Goal: Information Seeking & Learning: Check status

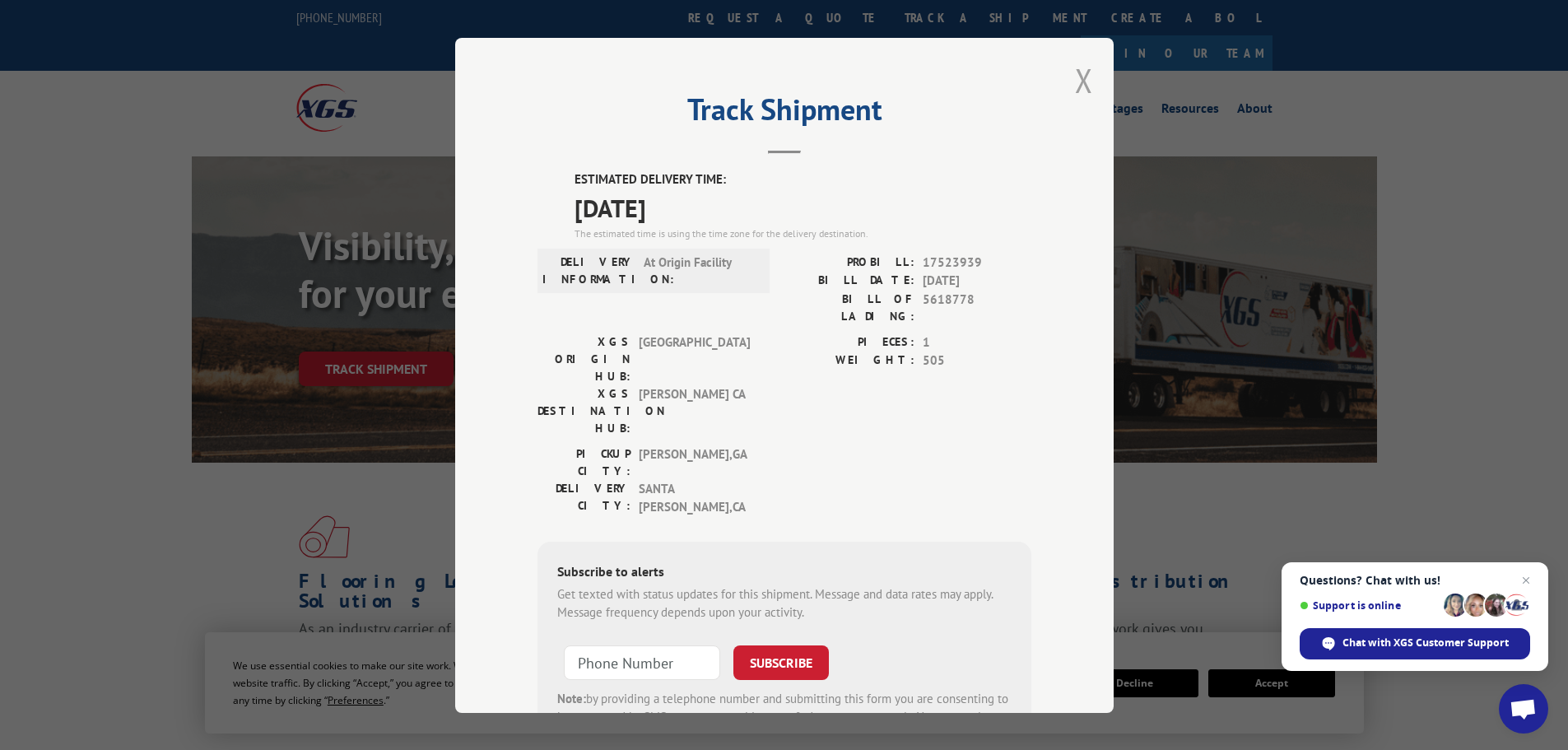
click at [1078, 86] on button "Close modal" at bounding box center [1084, 81] width 18 height 44
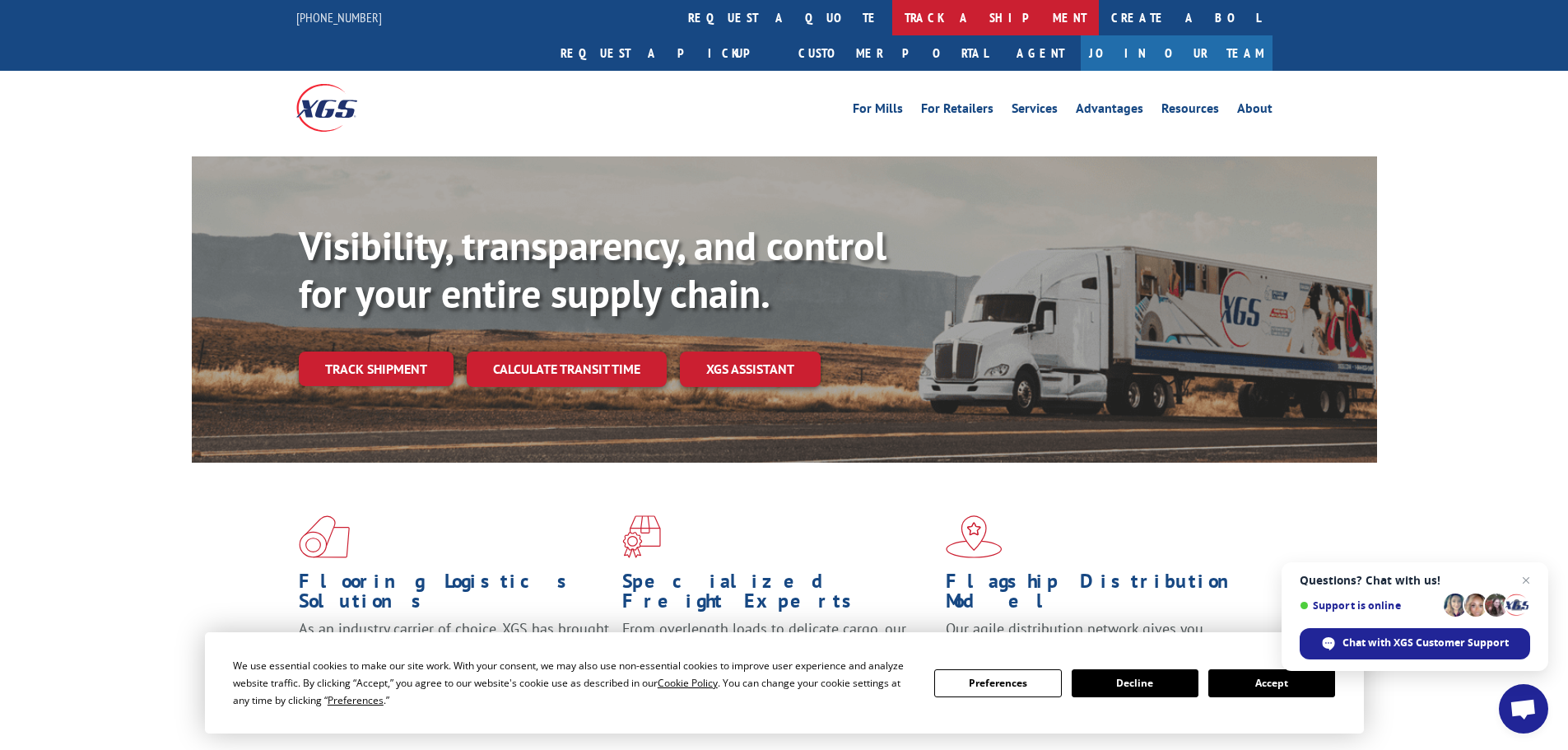
click at [892, 19] on link "track a shipment" at bounding box center [995, 17] width 207 height 35
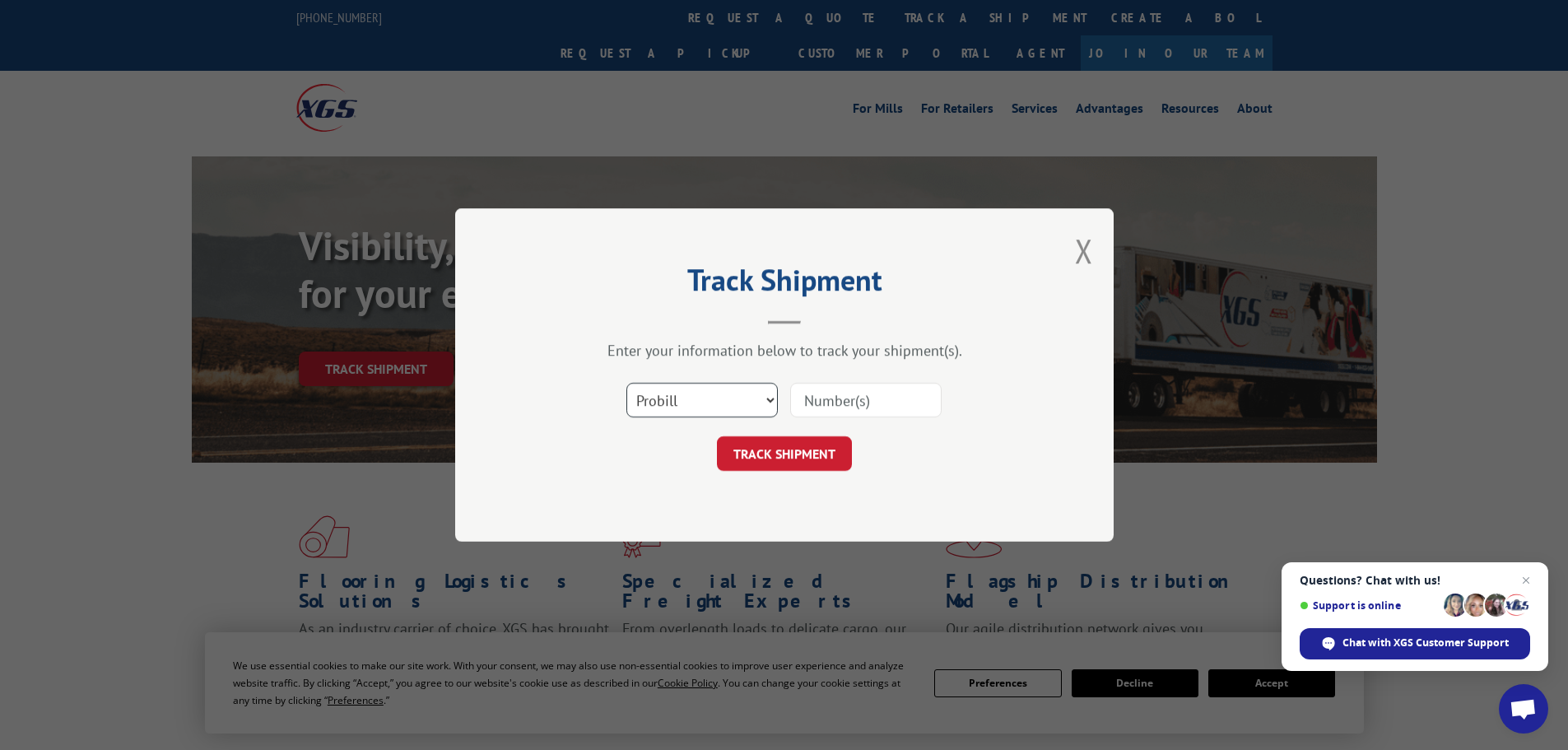
click at [670, 406] on select "Select category... Probill BOL PO" at bounding box center [702, 400] width 152 height 34
select select "bol"
click at [627, 383] on select "Select category... Probill BOL PO" at bounding box center [702, 400] width 152 height 34
click at [813, 397] on input at bounding box center [866, 400] width 152 height 34
paste input "462002"
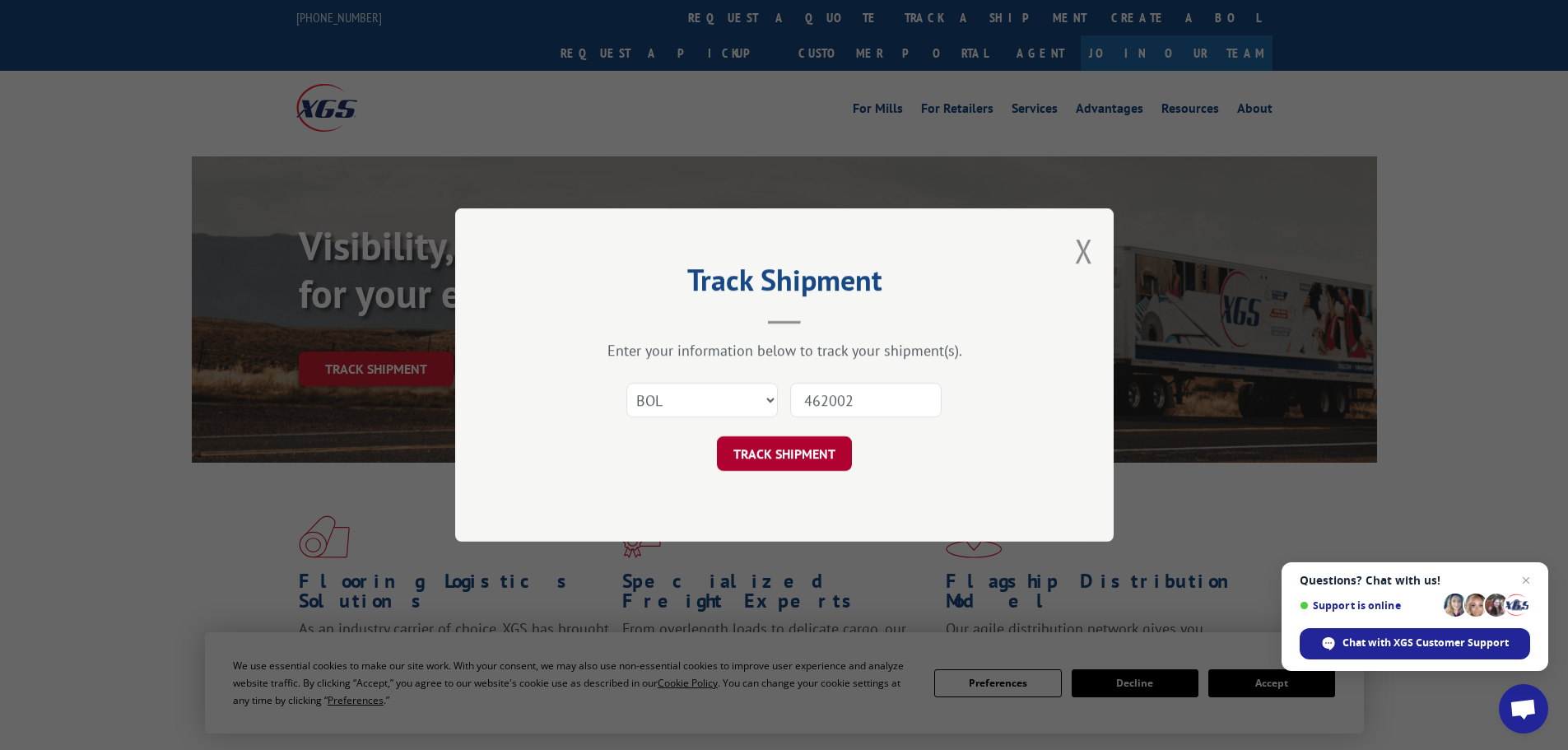
type input "462002"
click at [765, 459] on button "TRACK SHIPMENT" at bounding box center [784, 453] width 135 height 34
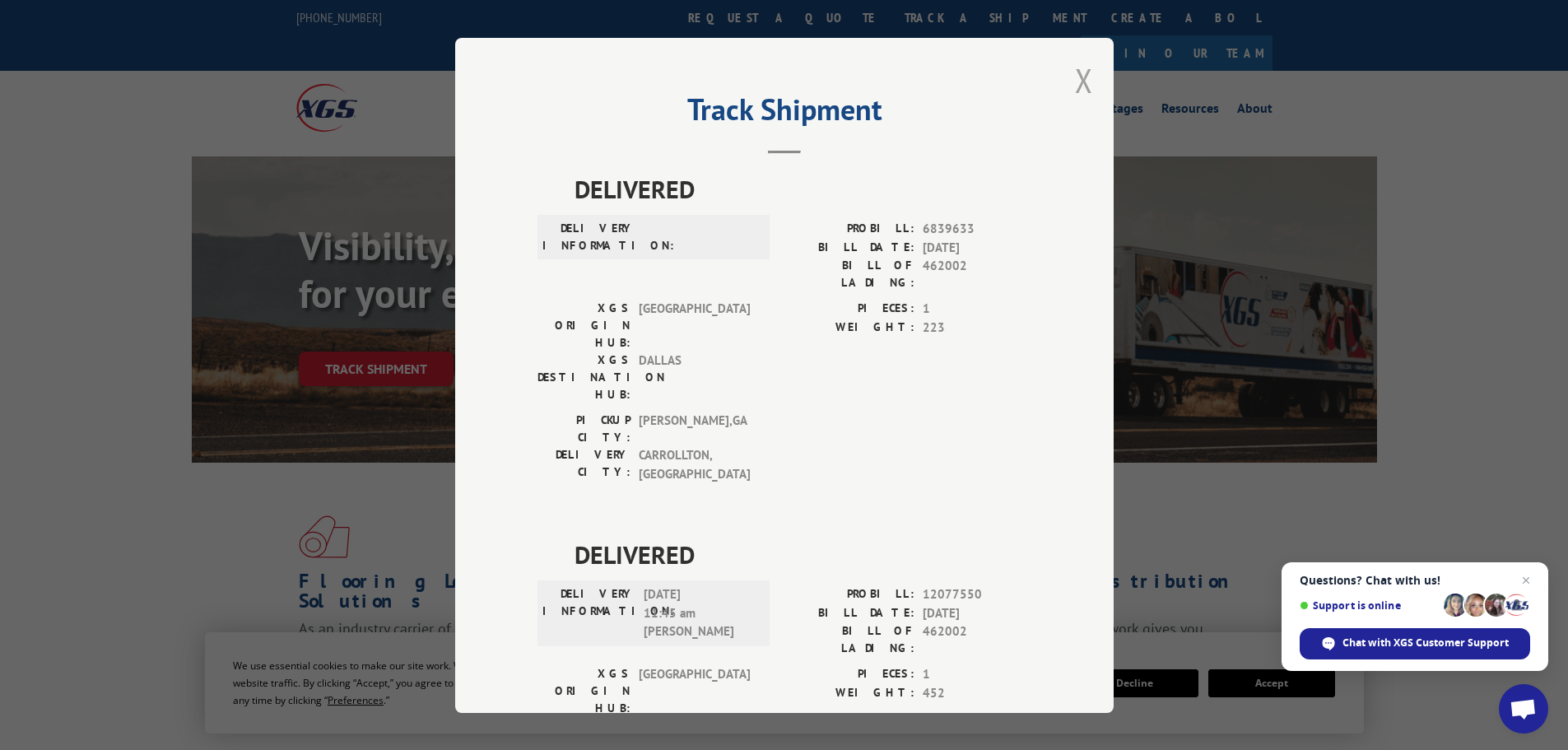
click at [1075, 81] on button "Close modal" at bounding box center [1084, 81] width 18 height 44
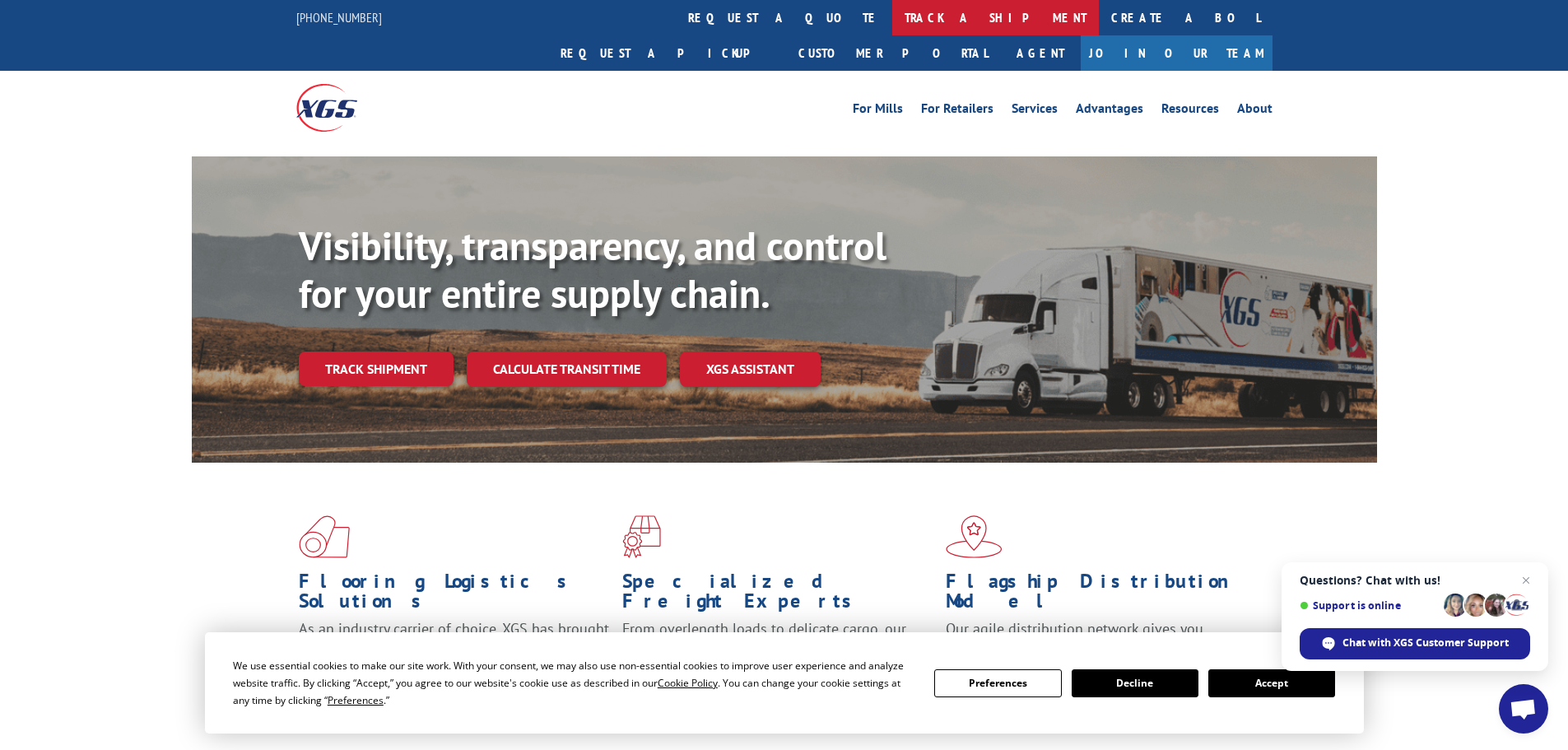
click at [892, 15] on link "track a shipment" at bounding box center [995, 17] width 207 height 35
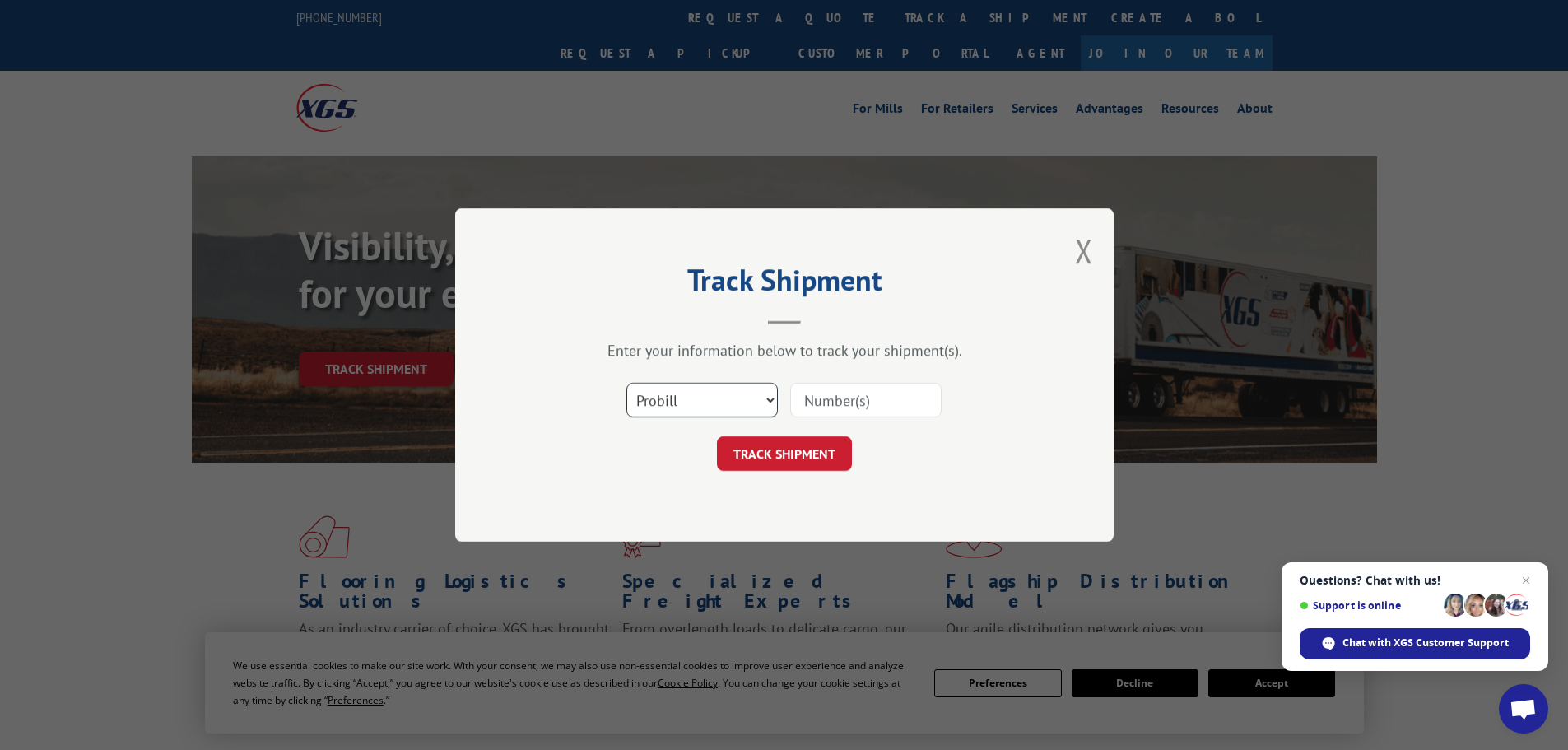
click at [665, 393] on select "Select category... Probill BOL PO" at bounding box center [702, 400] width 152 height 34
select select "bol"
click at [627, 383] on select "Select category... Probill BOL PO" at bounding box center [702, 400] width 152 height 34
click at [830, 402] on input at bounding box center [866, 400] width 152 height 34
paste input "5433369"
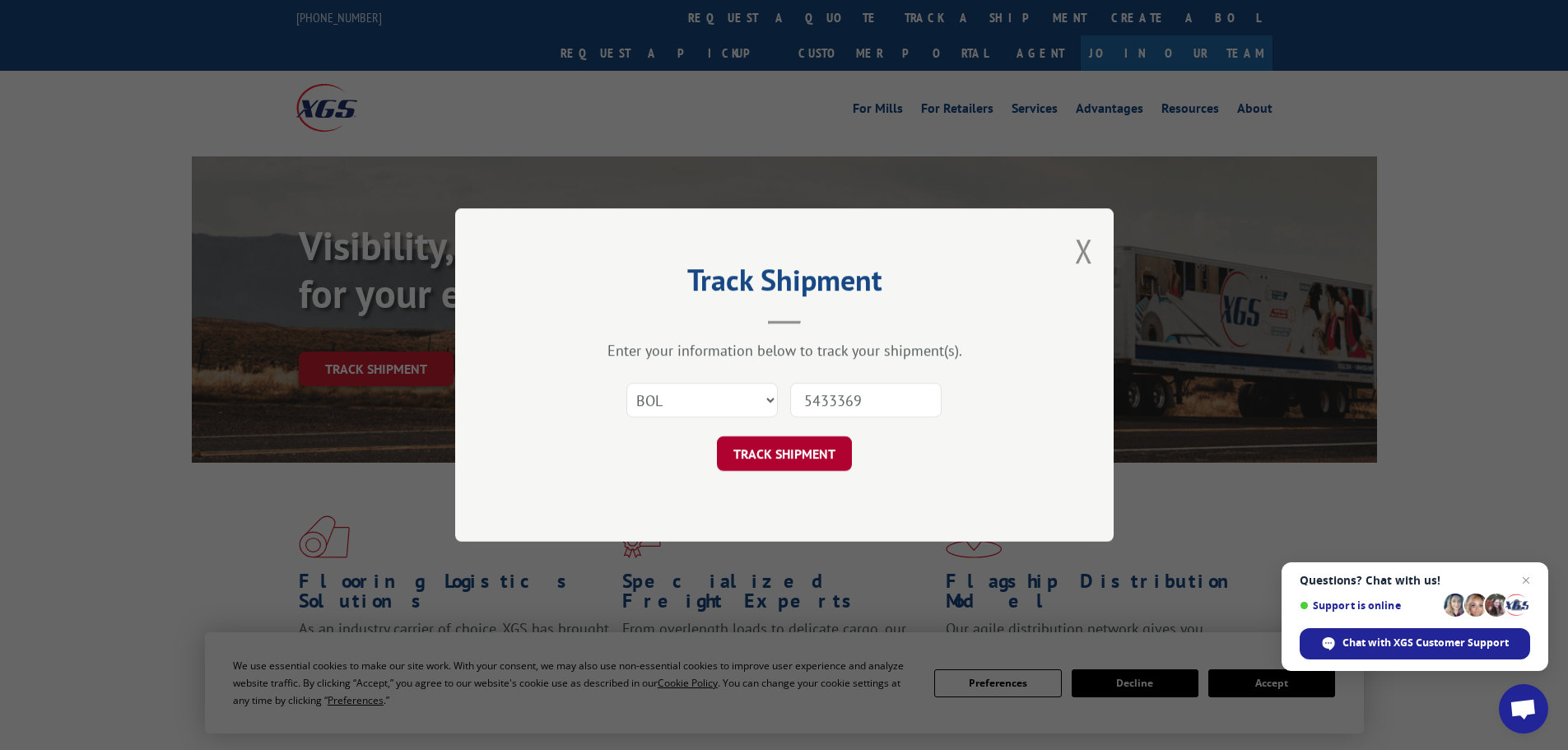
type input "5433369"
click at [773, 447] on button "TRACK SHIPMENT" at bounding box center [784, 453] width 135 height 34
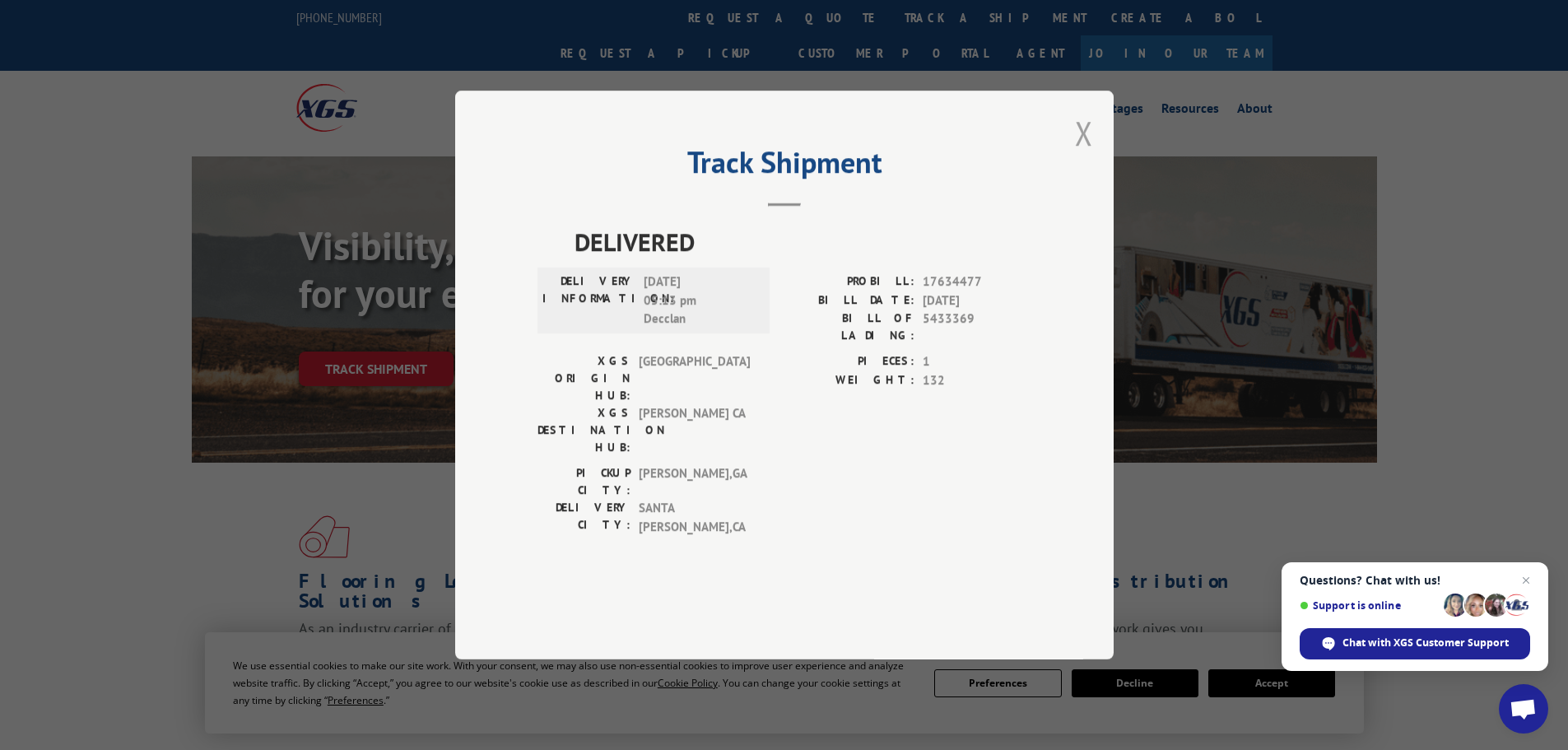
click at [1084, 155] on button "Close modal" at bounding box center [1084, 133] width 18 height 44
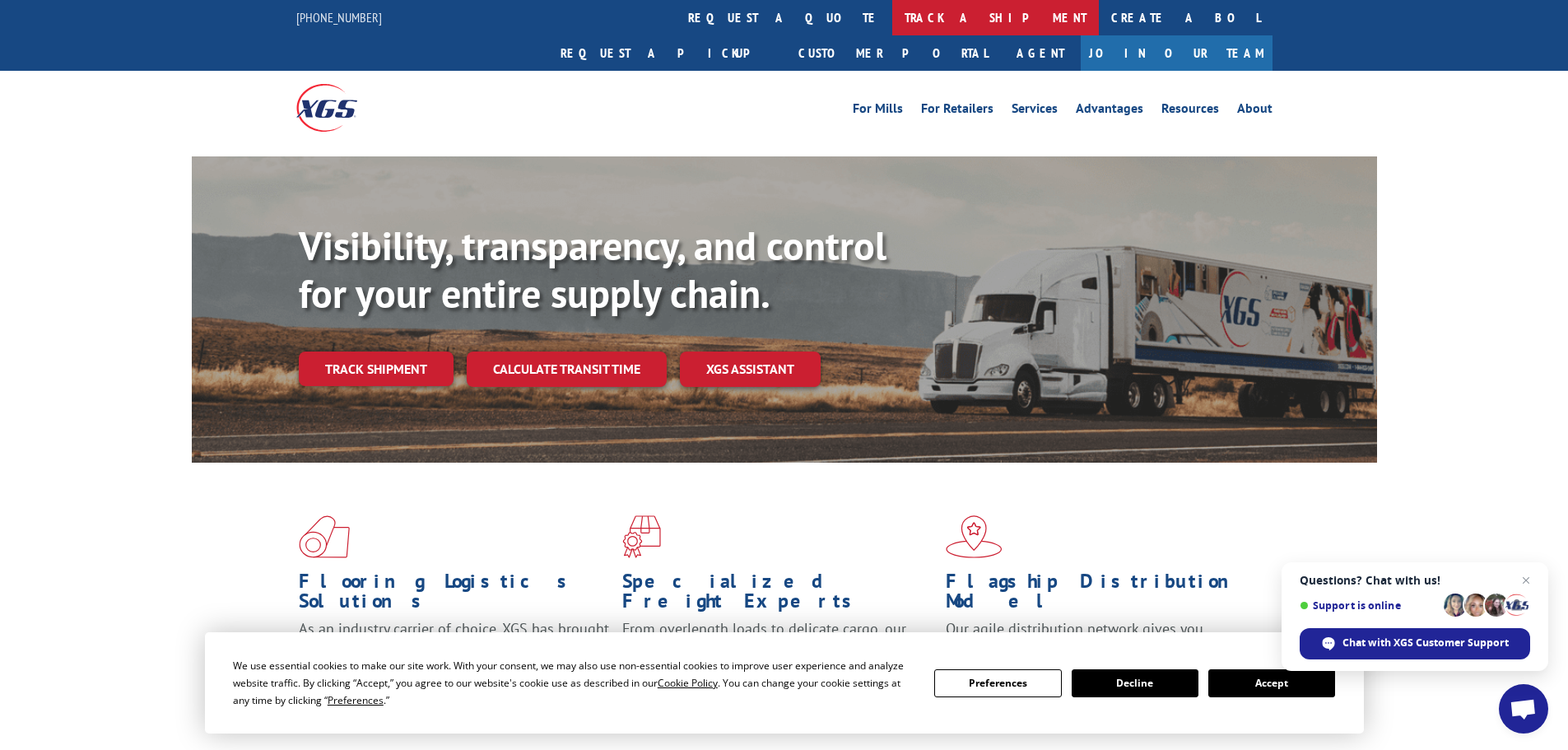
click at [892, 17] on link "track a shipment" at bounding box center [995, 17] width 207 height 35
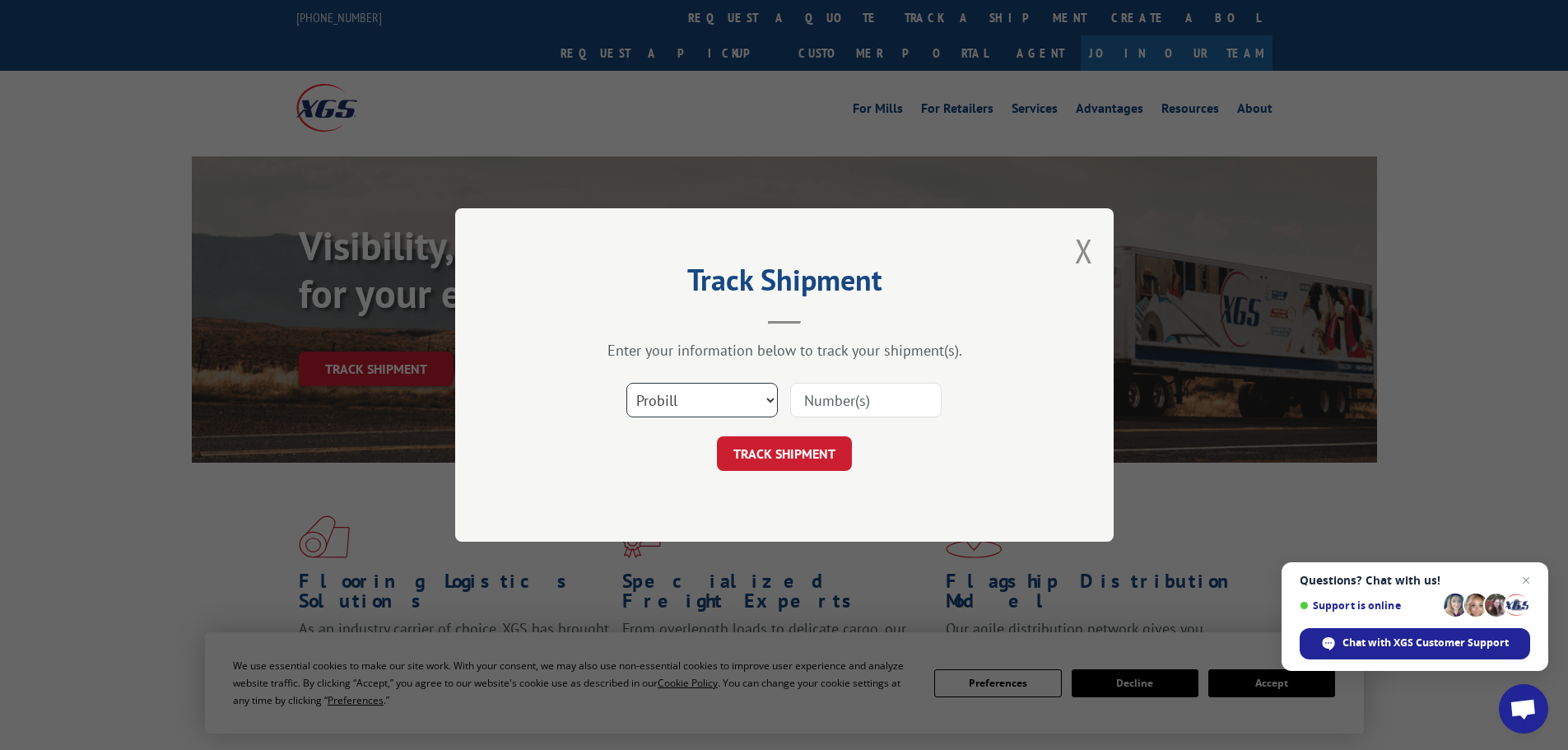
drag, startPoint x: 658, startPoint y: 397, endPoint x: 653, endPoint y: 415, distance: 18.7
click at [658, 398] on select "Select category... Probill BOL PO" at bounding box center [702, 400] width 152 height 34
select select "bol"
click at [627, 383] on select "Select category... Probill BOL PO" at bounding box center [702, 400] width 152 height 34
click at [830, 385] on input at bounding box center [866, 400] width 152 height 34
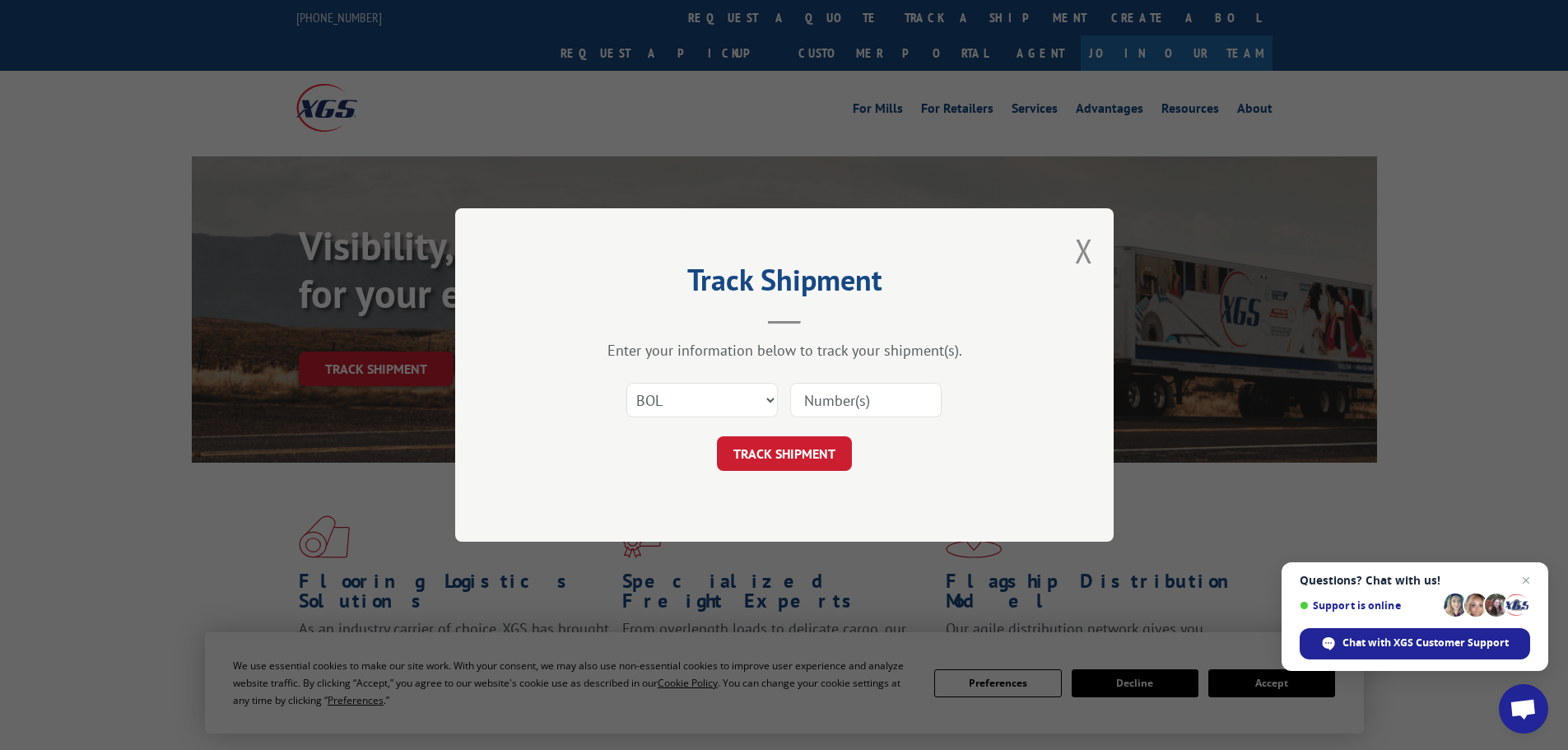
paste input "7052156"
type input "7052156"
click at [772, 450] on button "TRACK SHIPMENT" at bounding box center [784, 453] width 135 height 34
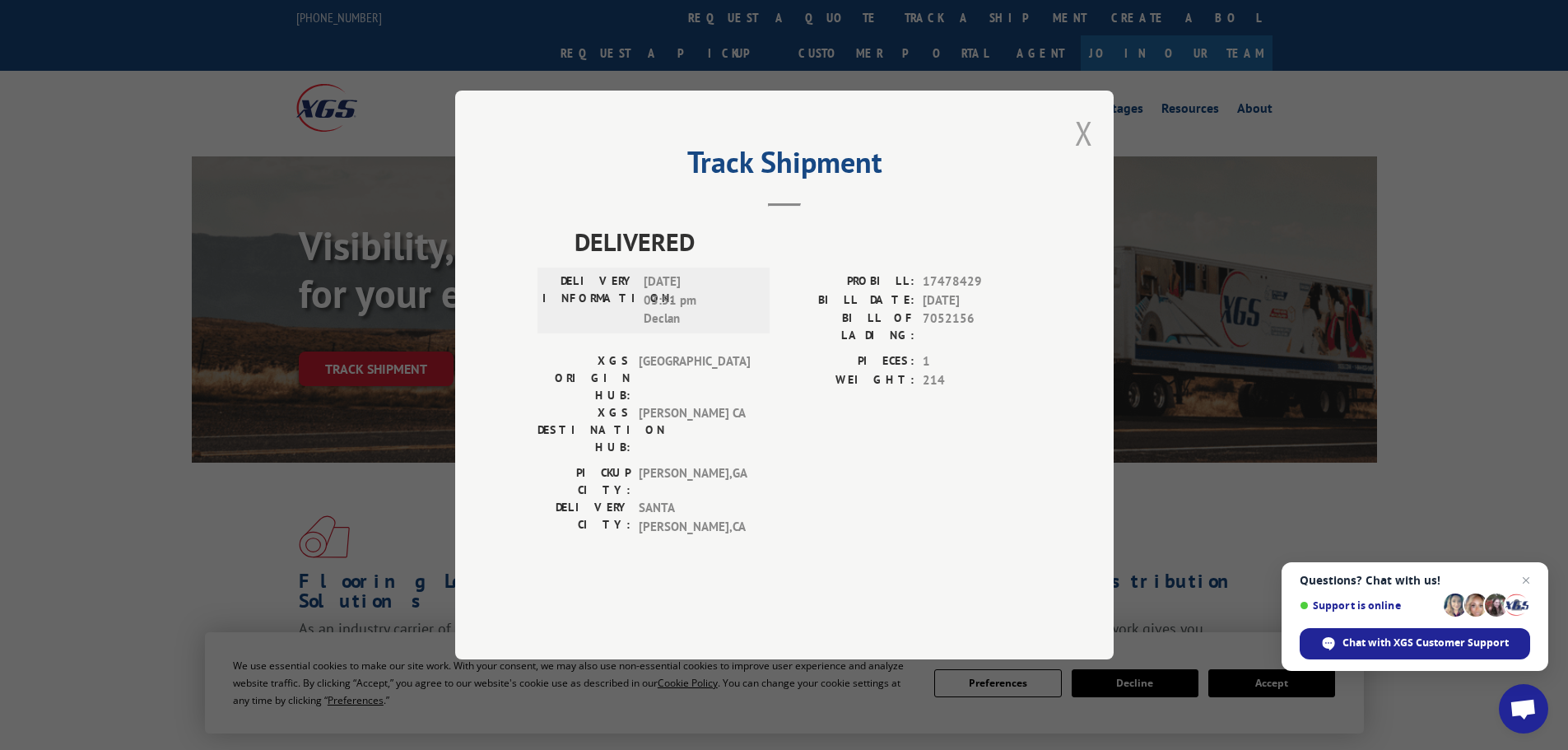
click at [1082, 155] on button "Close modal" at bounding box center [1084, 133] width 18 height 44
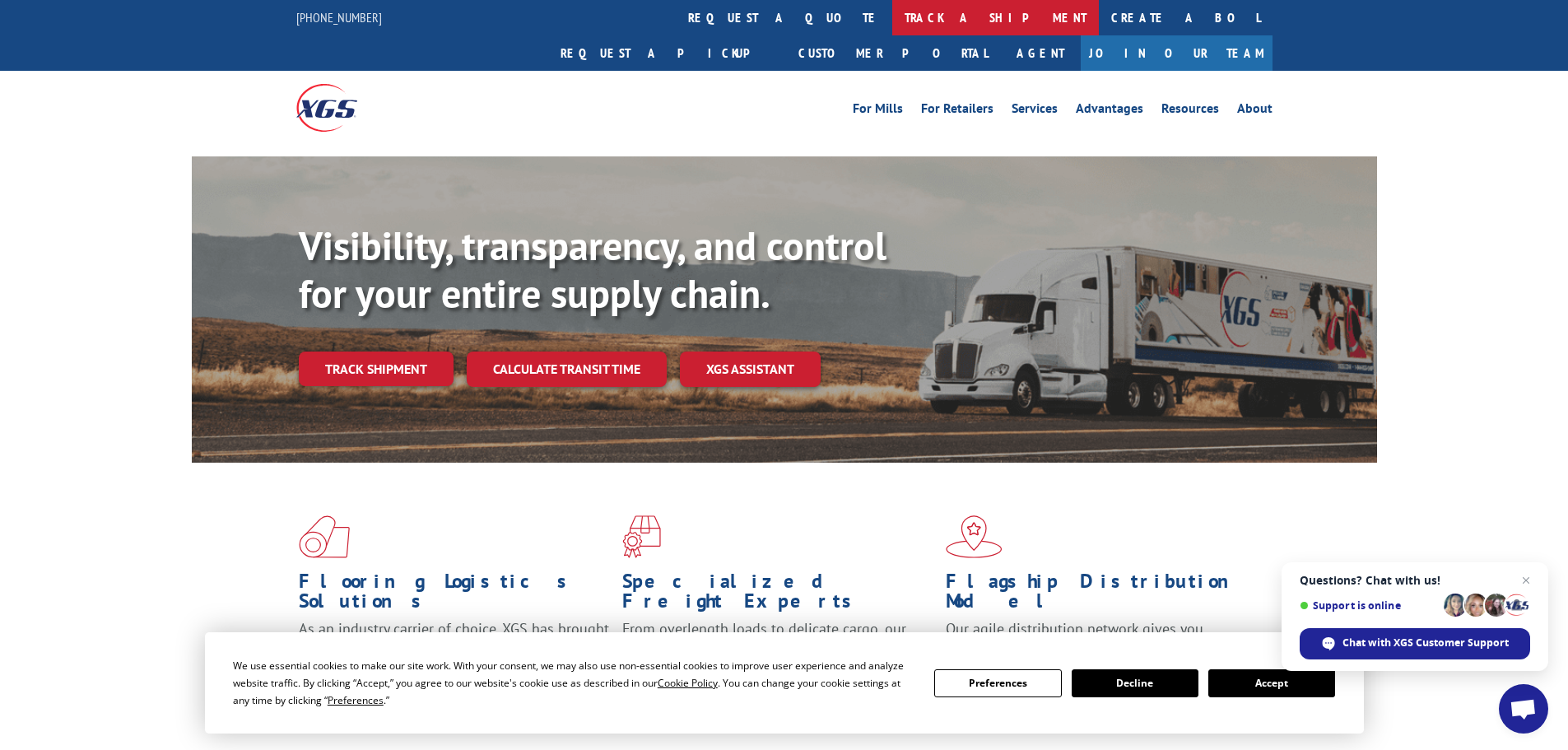
click at [892, 14] on link "track a shipment" at bounding box center [995, 17] width 207 height 35
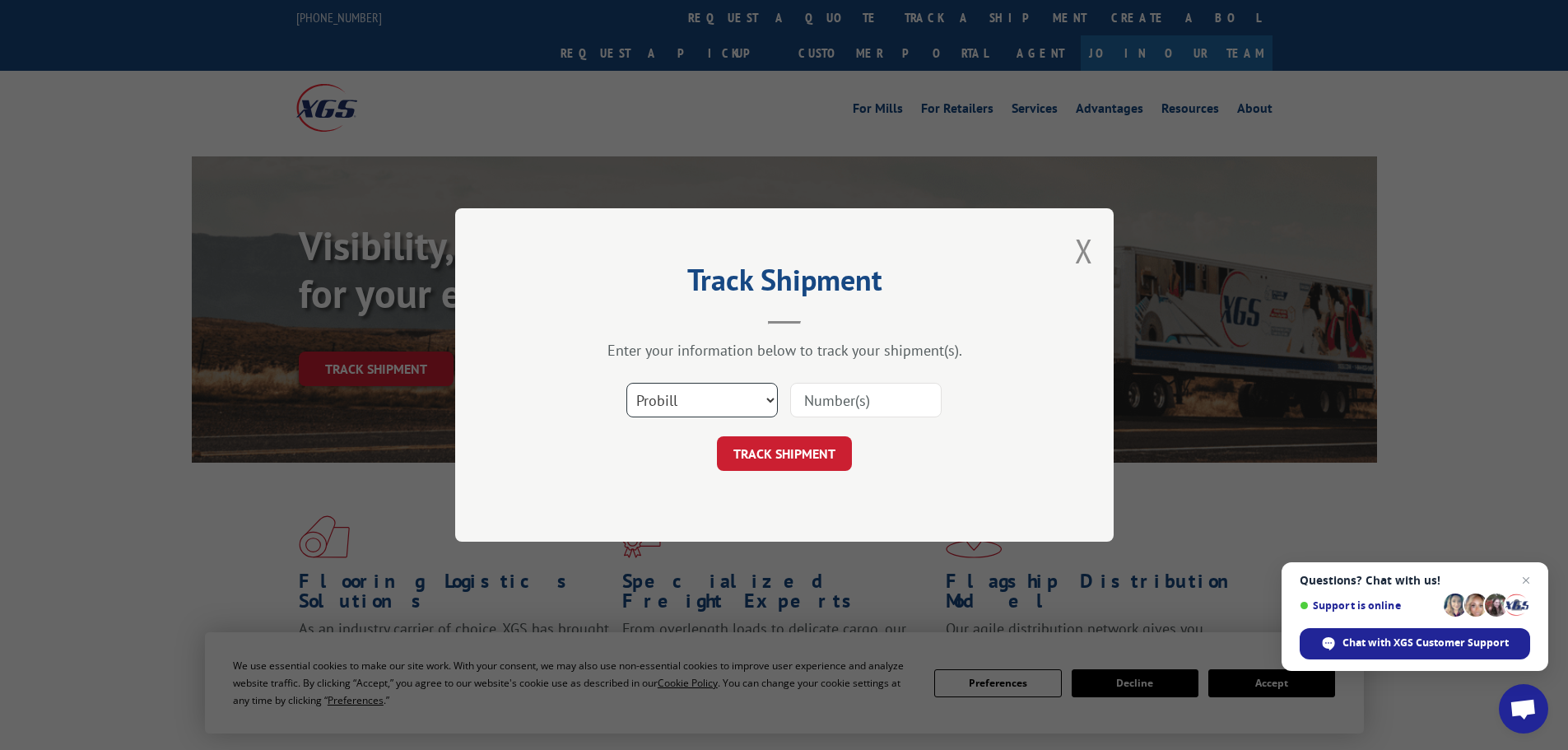
click at [685, 398] on select "Select category... Probill BOL PO" at bounding box center [702, 400] width 152 height 34
select select "bol"
click at [627, 383] on select "Select category... Probill BOL PO" at bounding box center [702, 400] width 152 height 34
click at [825, 401] on input at bounding box center [866, 400] width 152 height 34
paste input "7052038"
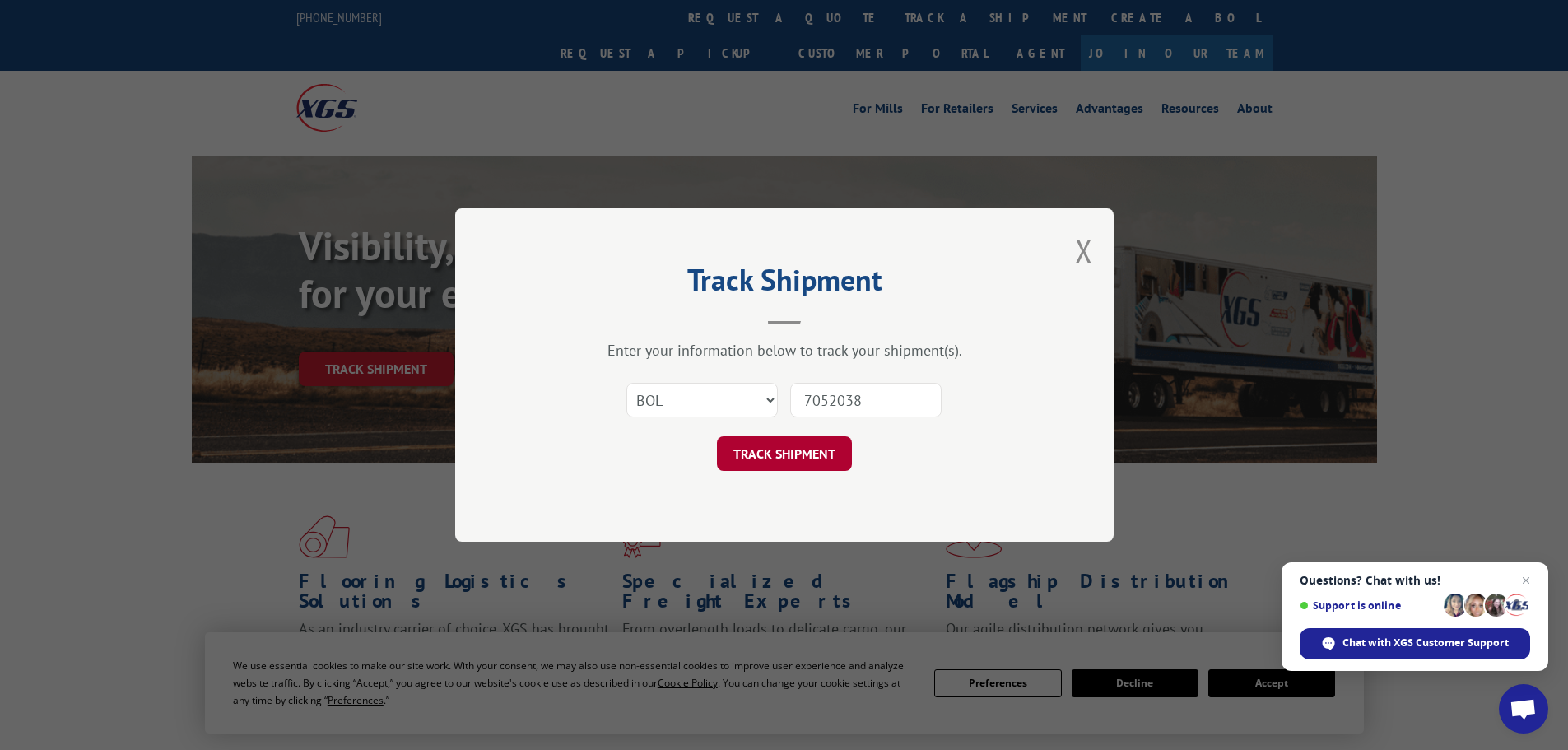
type input "7052038"
click at [773, 445] on button "TRACK SHIPMENT" at bounding box center [784, 453] width 135 height 34
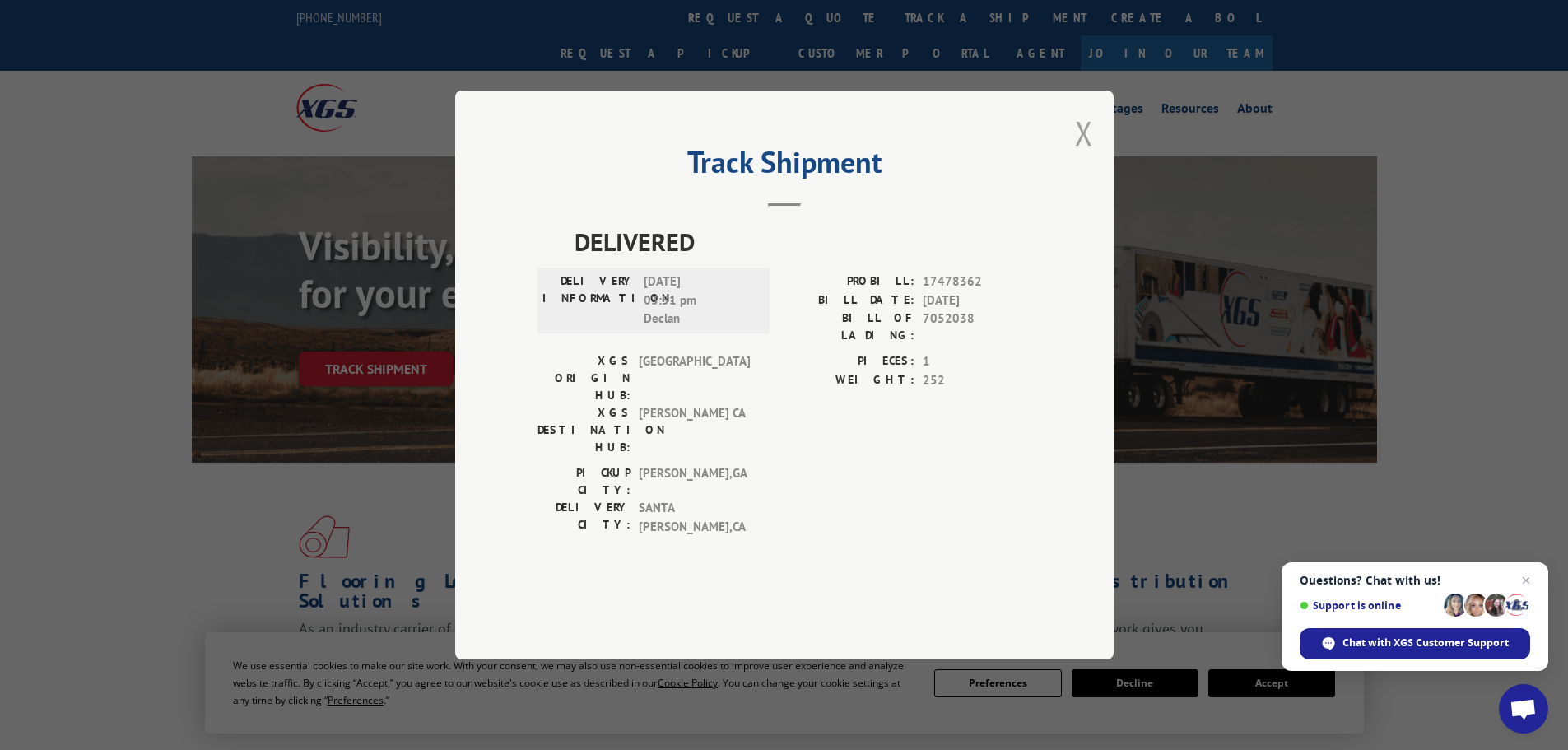
click at [1090, 155] on button "Close modal" at bounding box center [1084, 133] width 18 height 44
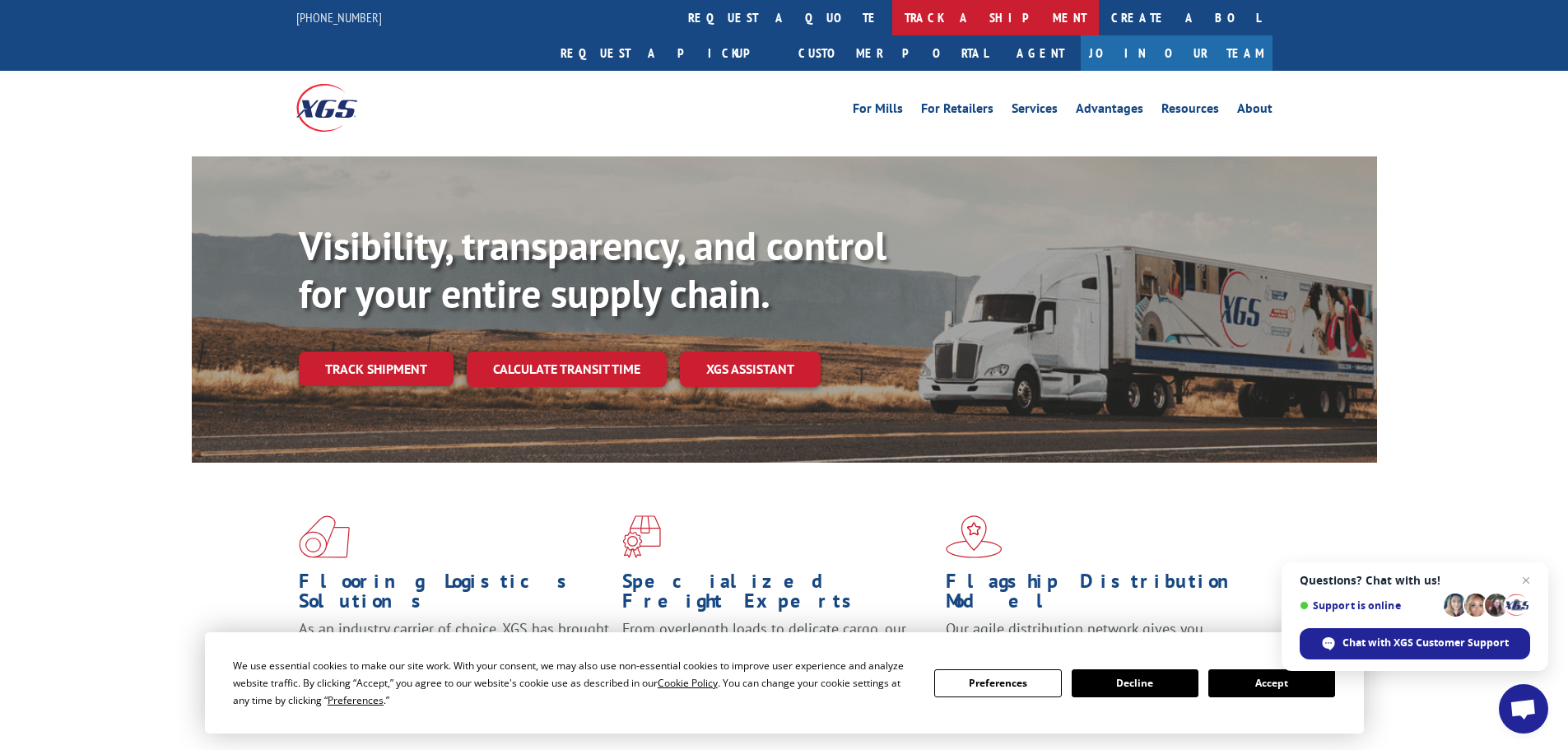
click at [892, 27] on link "track a shipment" at bounding box center [995, 17] width 207 height 35
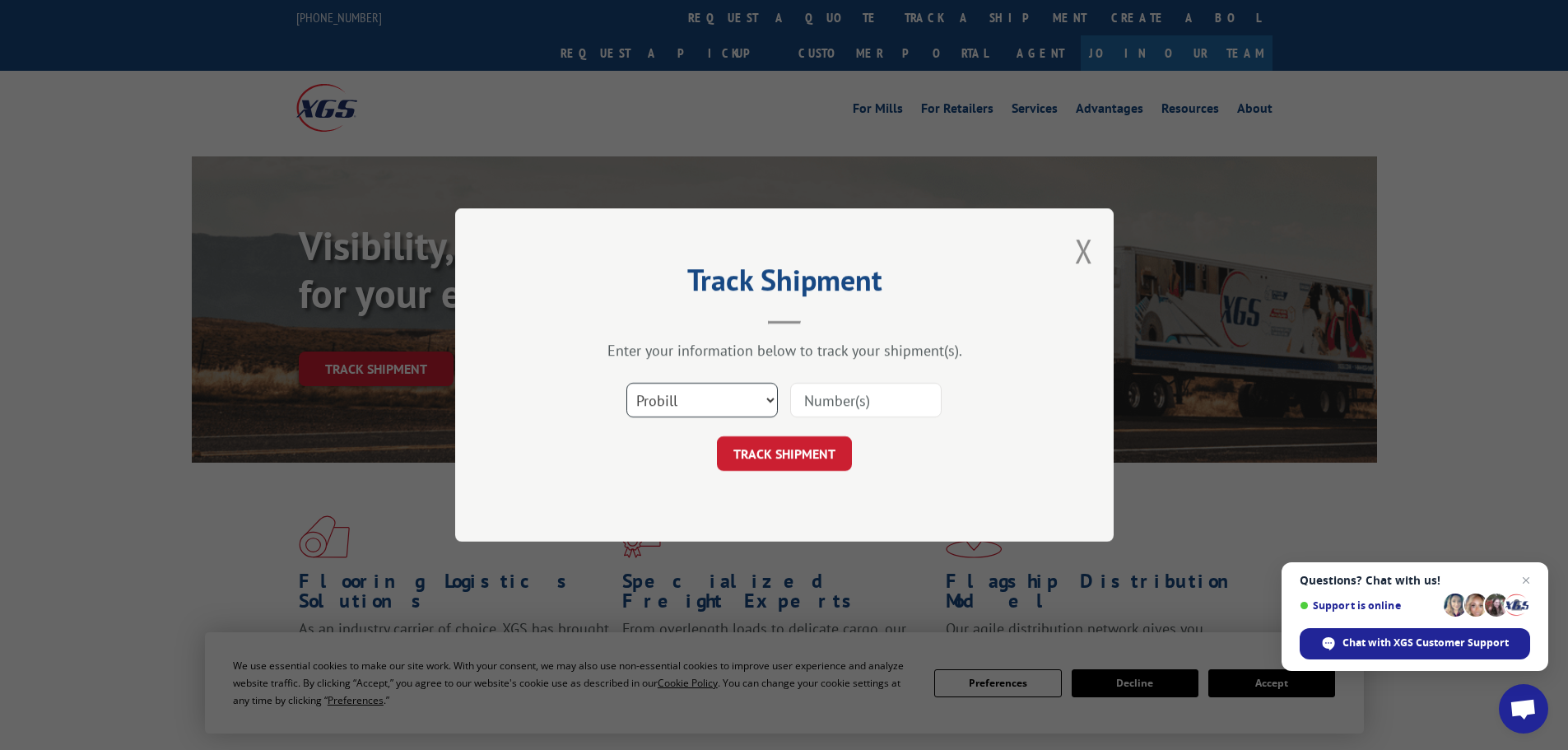
click at [657, 399] on select "Select category... Probill BOL PO" at bounding box center [702, 400] width 152 height 34
select select "bol"
click at [627, 383] on select "Select category... Probill BOL PO" at bounding box center [702, 400] width 152 height 34
click at [816, 407] on input at bounding box center [866, 400] width 152 height 34
paste input "5513891"
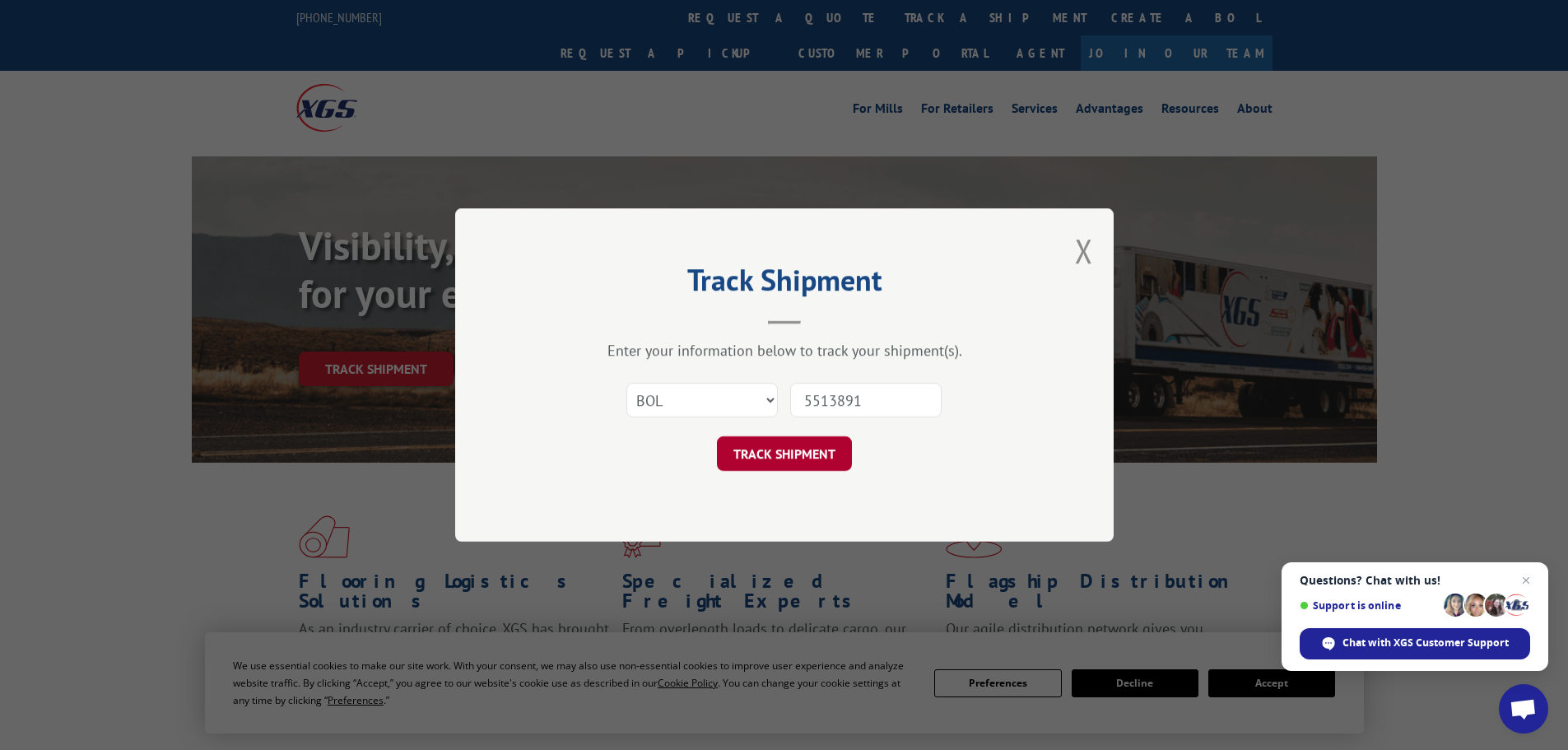
type input "5513891"
click at [772, 451] on button "TRACK SHIPMENT" at bounding box center [784, 453] width 135 height 34
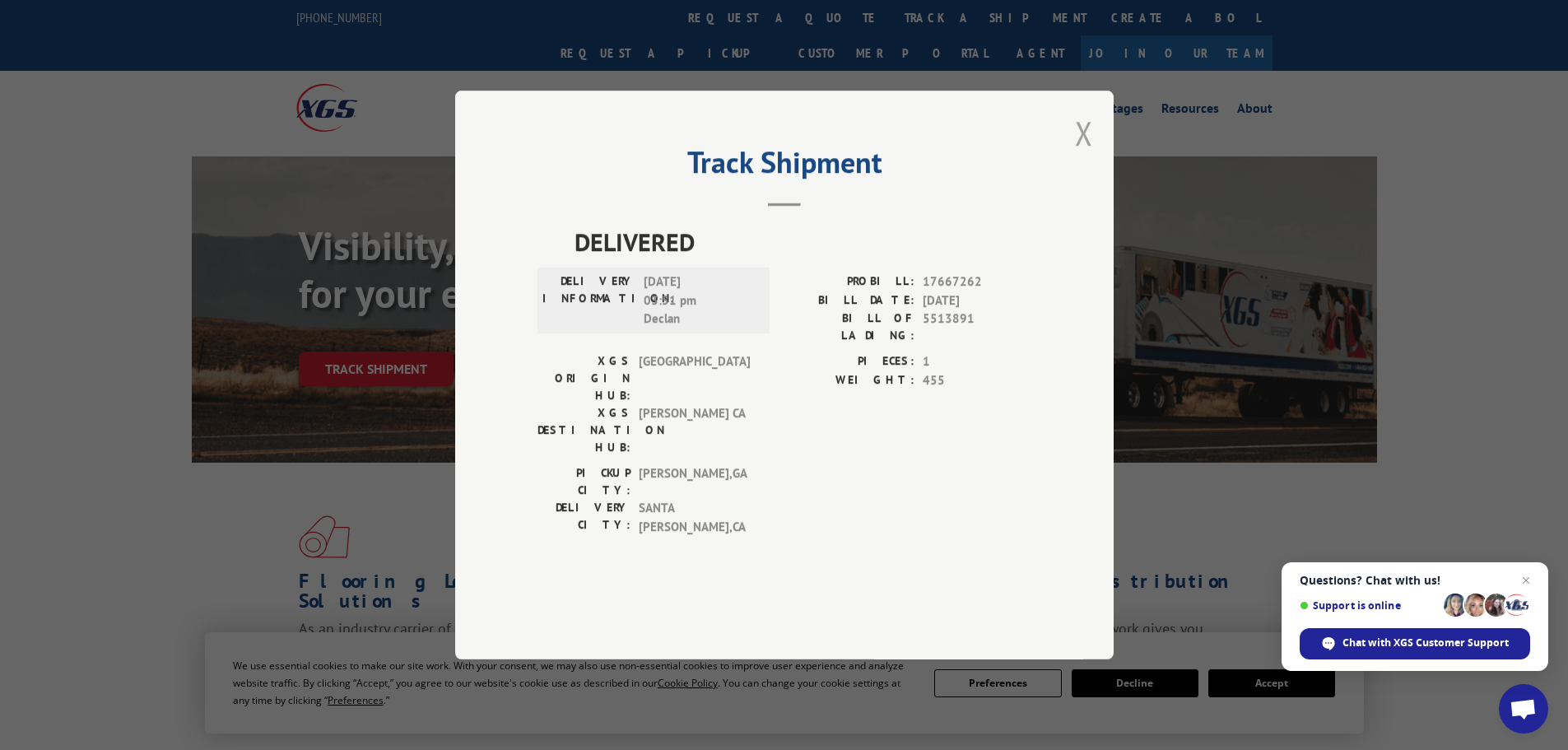
click at [1079, 155] on button "Close modal" at bounding box center [1084, 133] width 18 height 44
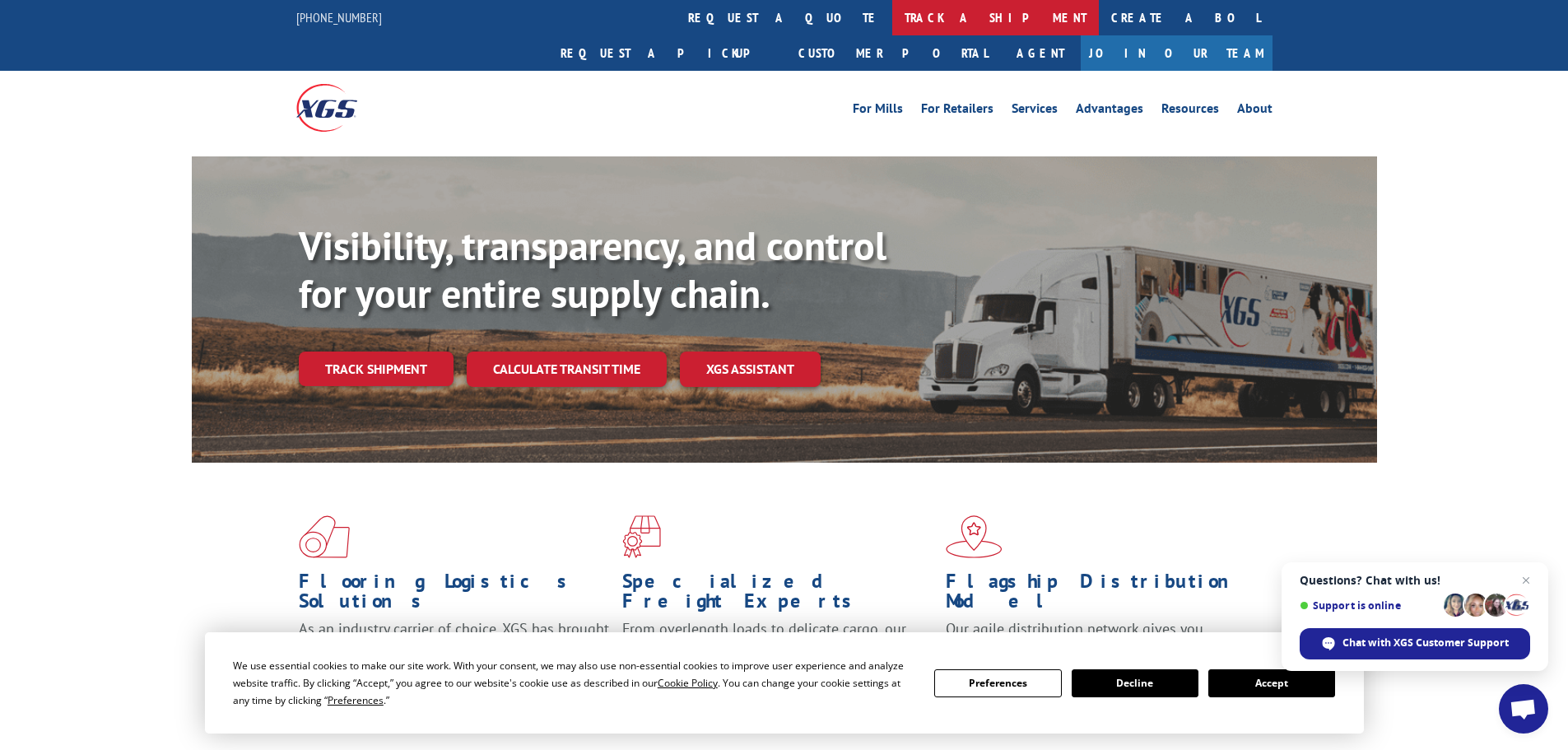
click at [892, 14] on link "track a shipment" at bounding box center [995, 17] width 207 height 35
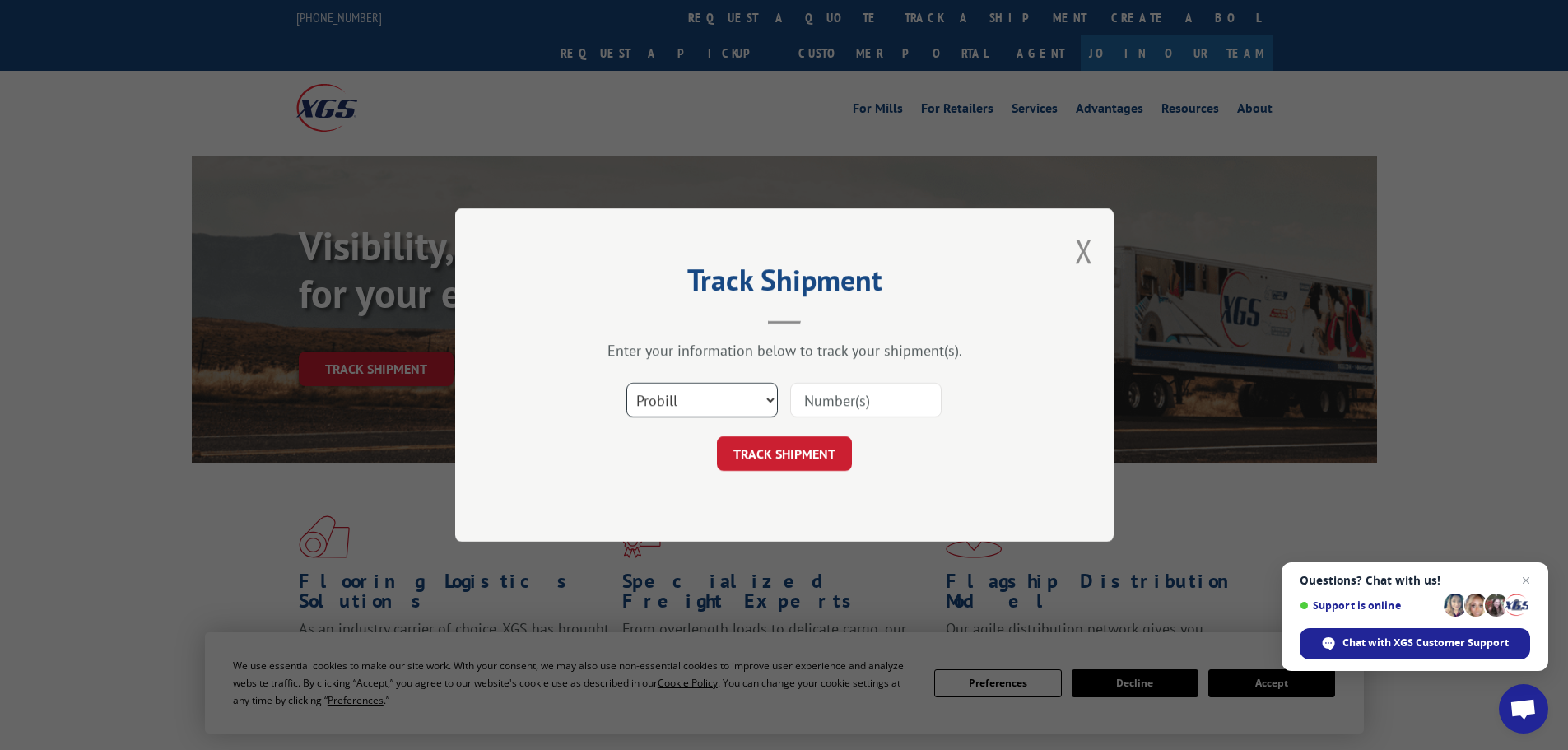
click at [707, 396] on select "Select category... Probill BOL PO" at bounding box center [702, 400] width 152 height 34
select select "bol"
click at [627, 383] on select "Select category... Probill BOL PO" at bounding box center [702, 400] width 152 height 34
click at [808, 393] on input at bounding box center [866, 400] width 152 height 34
paste input "5513762"
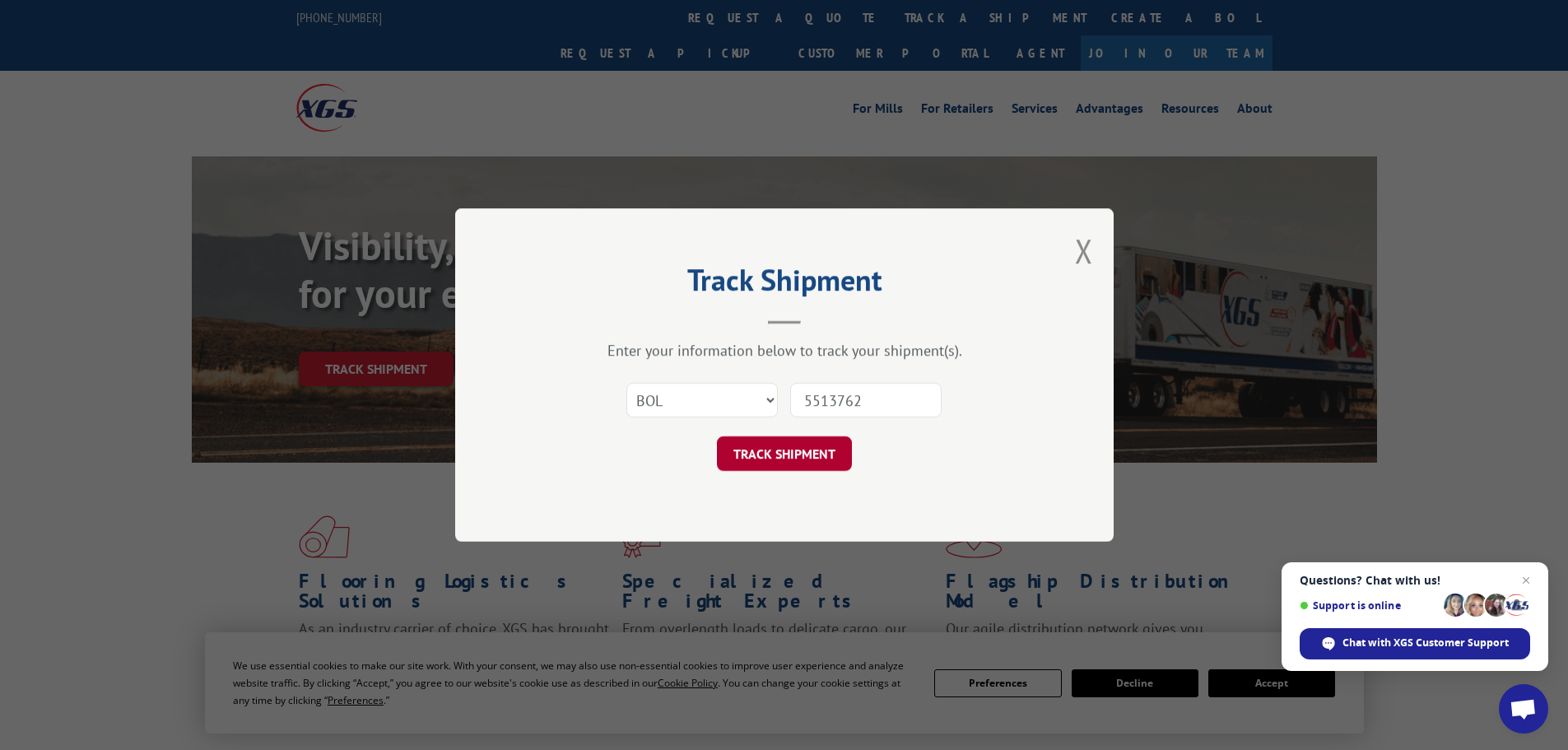
type input "5513762"
click at [777, 452] on button "TRACK SHIPMENT" at bounding box center [784, 453] width 135 height 34
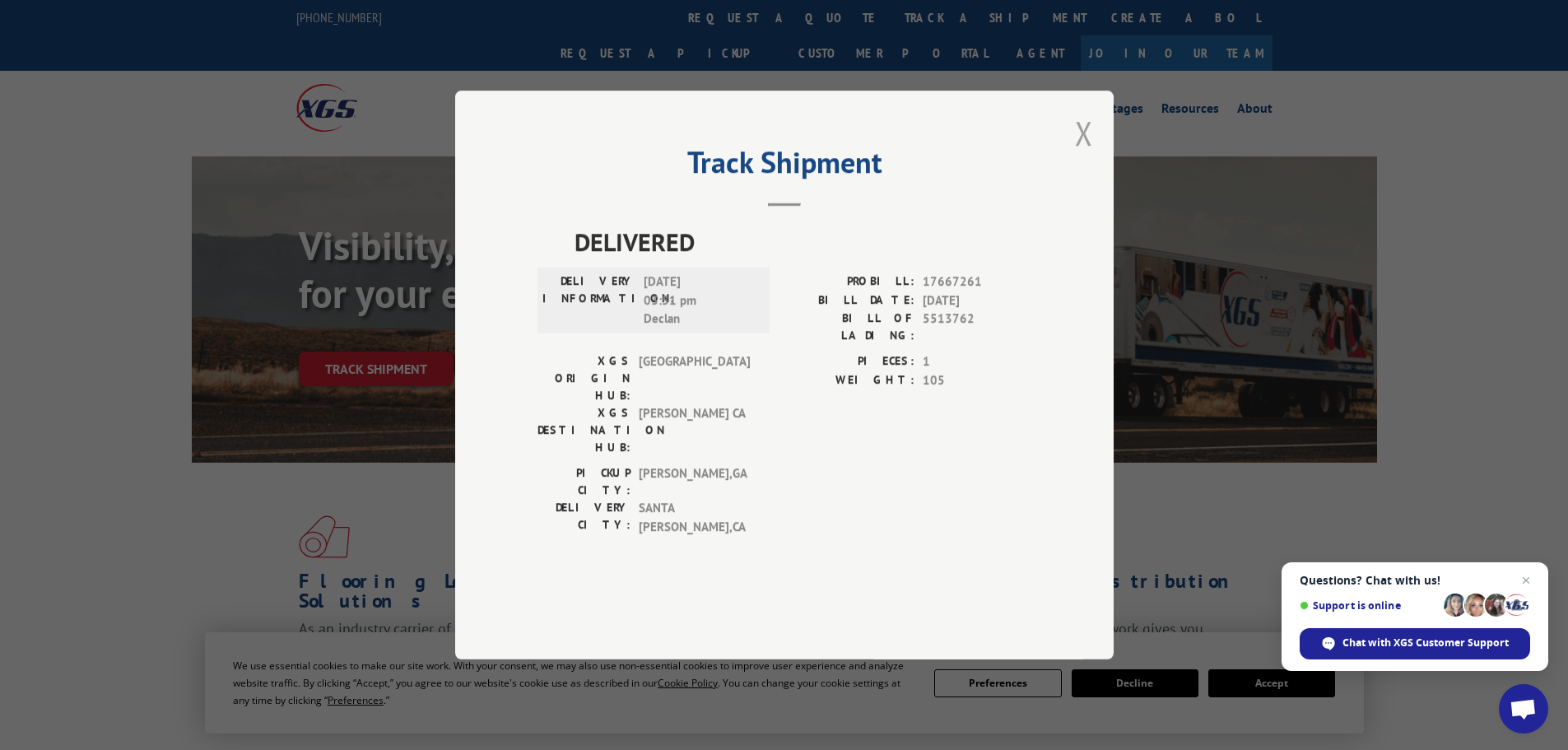
click at [1090, 155] on button "Close modal" at bounding box center [1084, 133] width 18 height 44
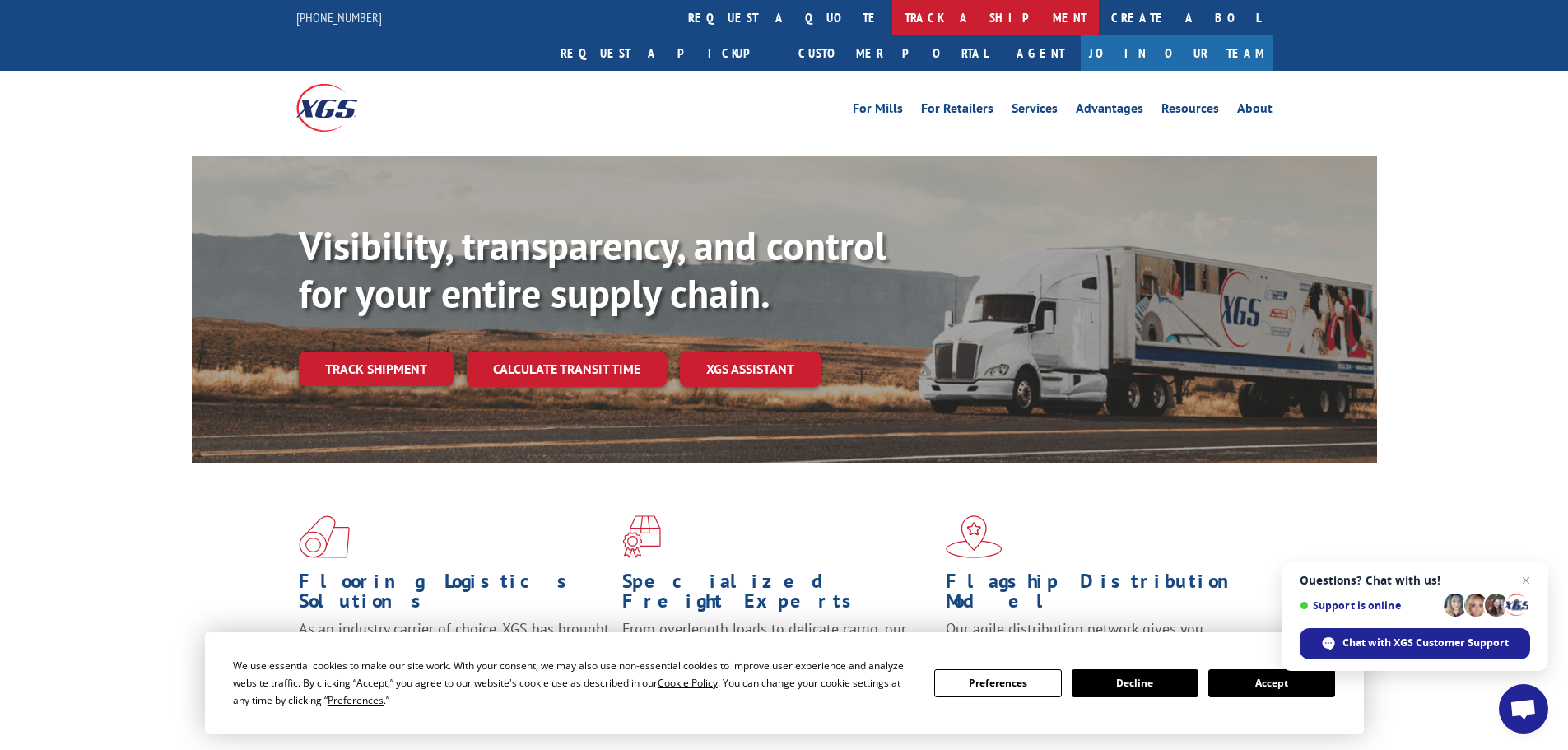
click at [892, 10] on link "track a shipment" at bounding box center [995, 17] width 207 height 35
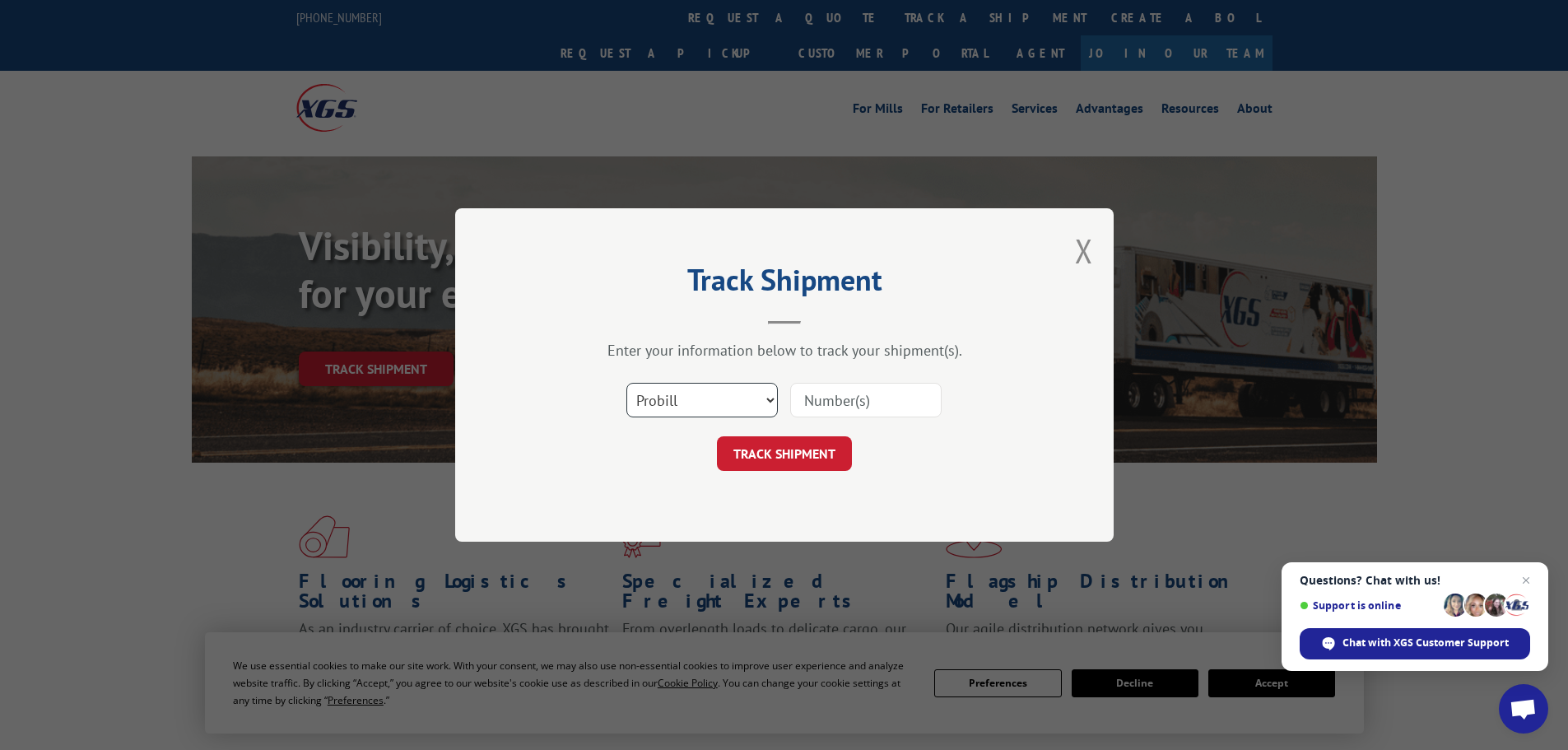
click at [659, 407] on select "Select category... Probill BOL PO" at bounding box center [702, 400] width 152 height 34
select select "bol"
click at [627, 383] on select "Select category... Probill BOL PO" at bounding box center [702, 400] width 152 height 34
click at [803, 395] on input at bounding box center [866, 400] width 152 height 34
paste input "5529223"
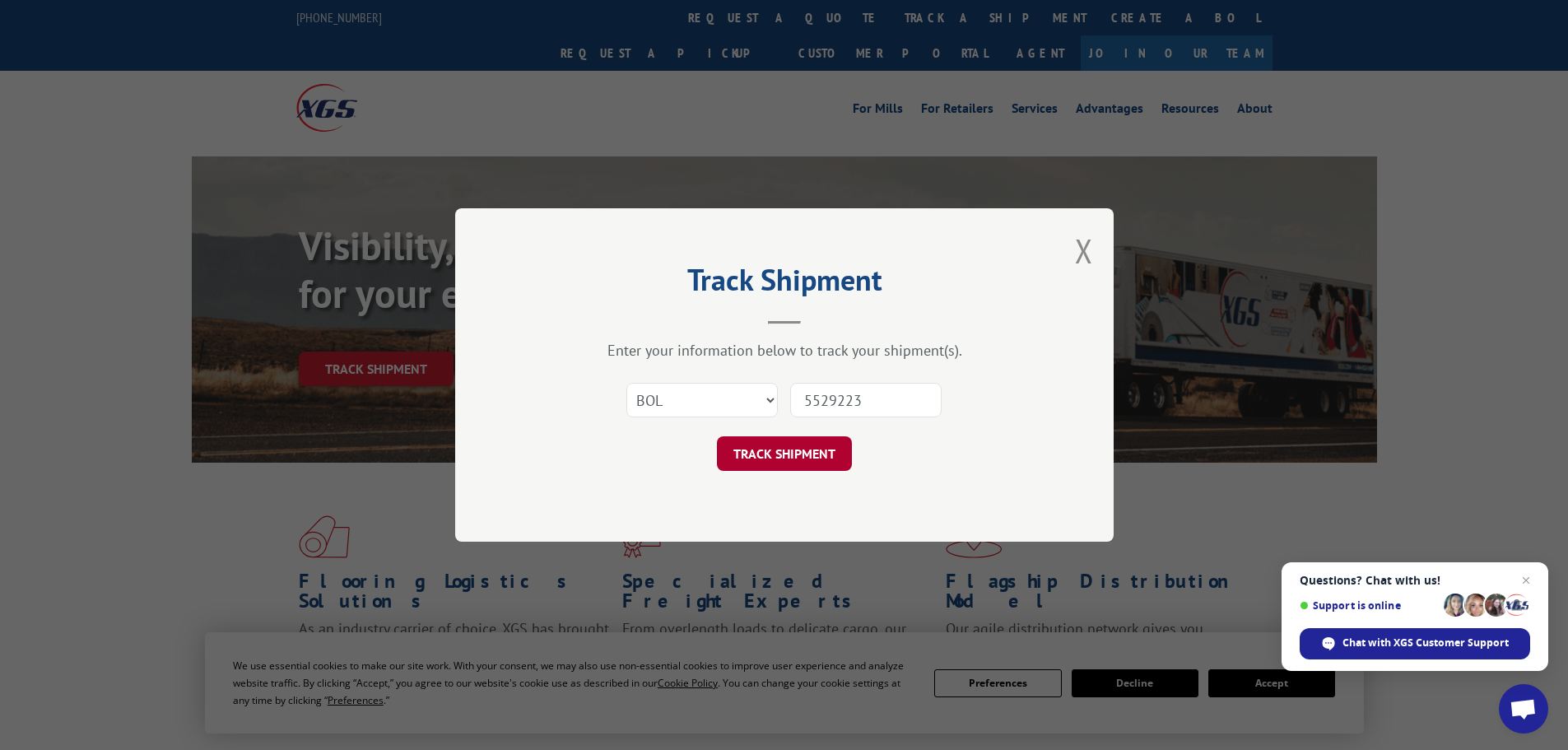
type input "5529223"
click at [773, 451] on button "TRACK SHIPMENT" at bounding box center [784, 453] width 135 height 34
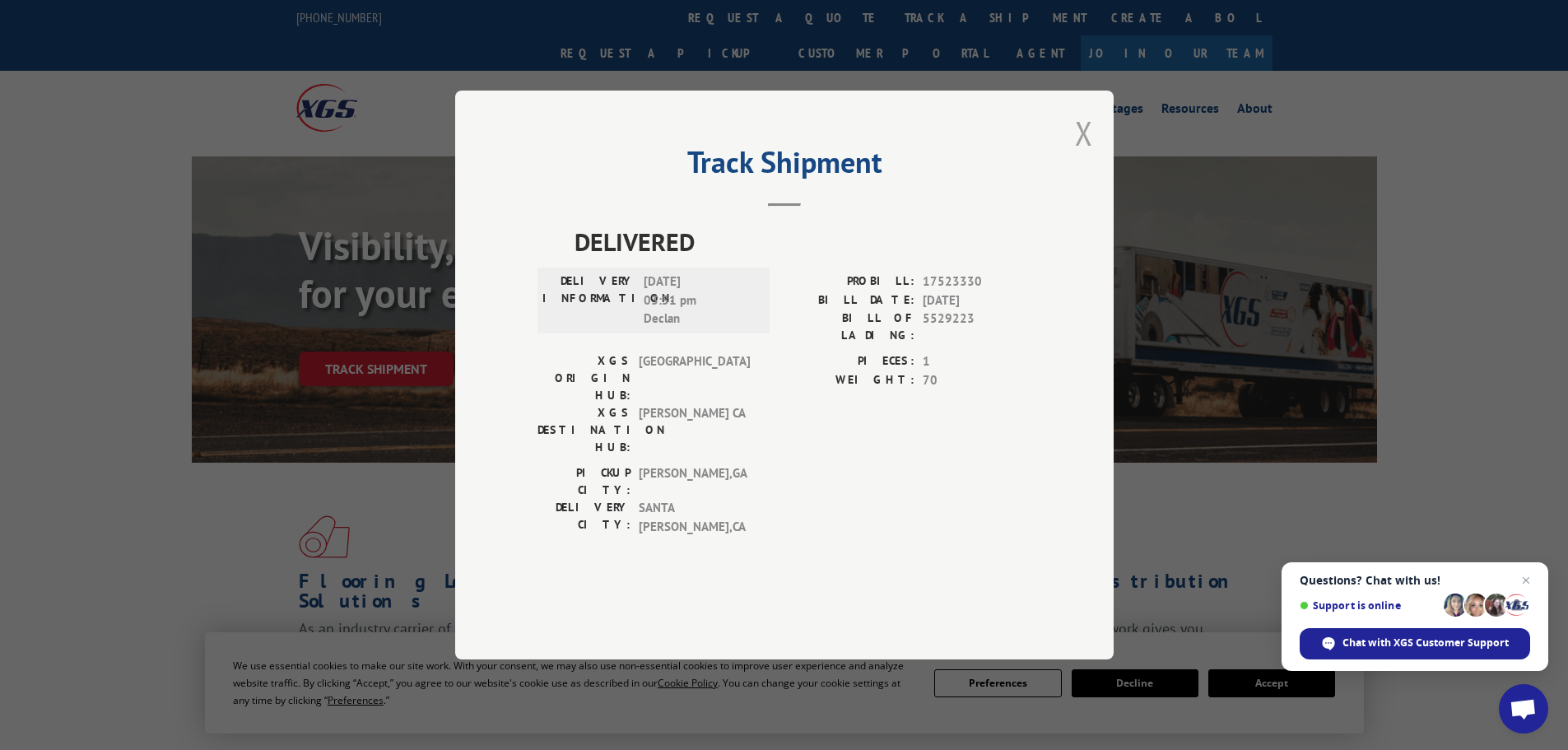
click at [1088, 155] on button "Close modal" at bounding box center [1084, 133] width 18 height 44
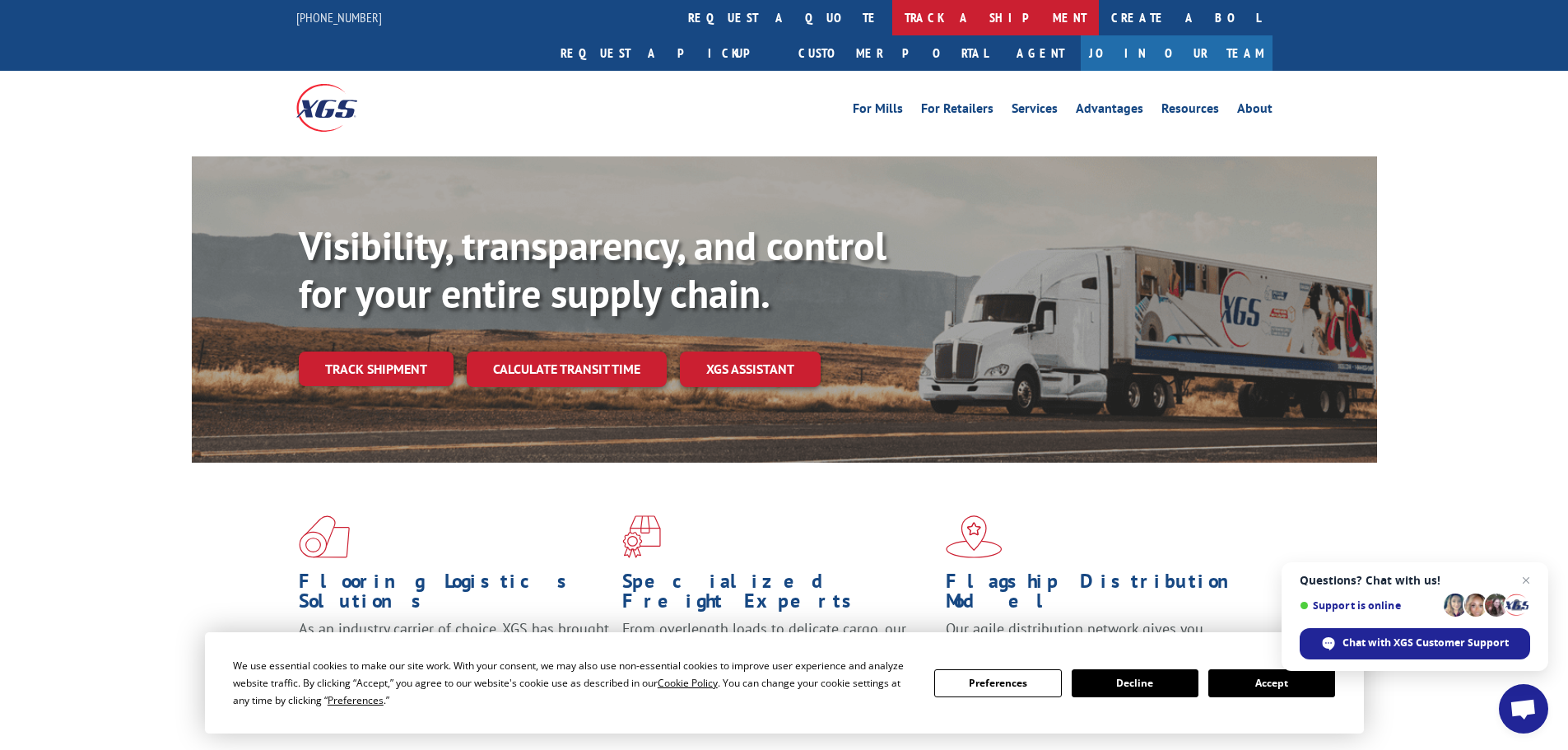
click at [892, 18] on link "track a shipment" at bounding box center [995, 17] width 207 height 35
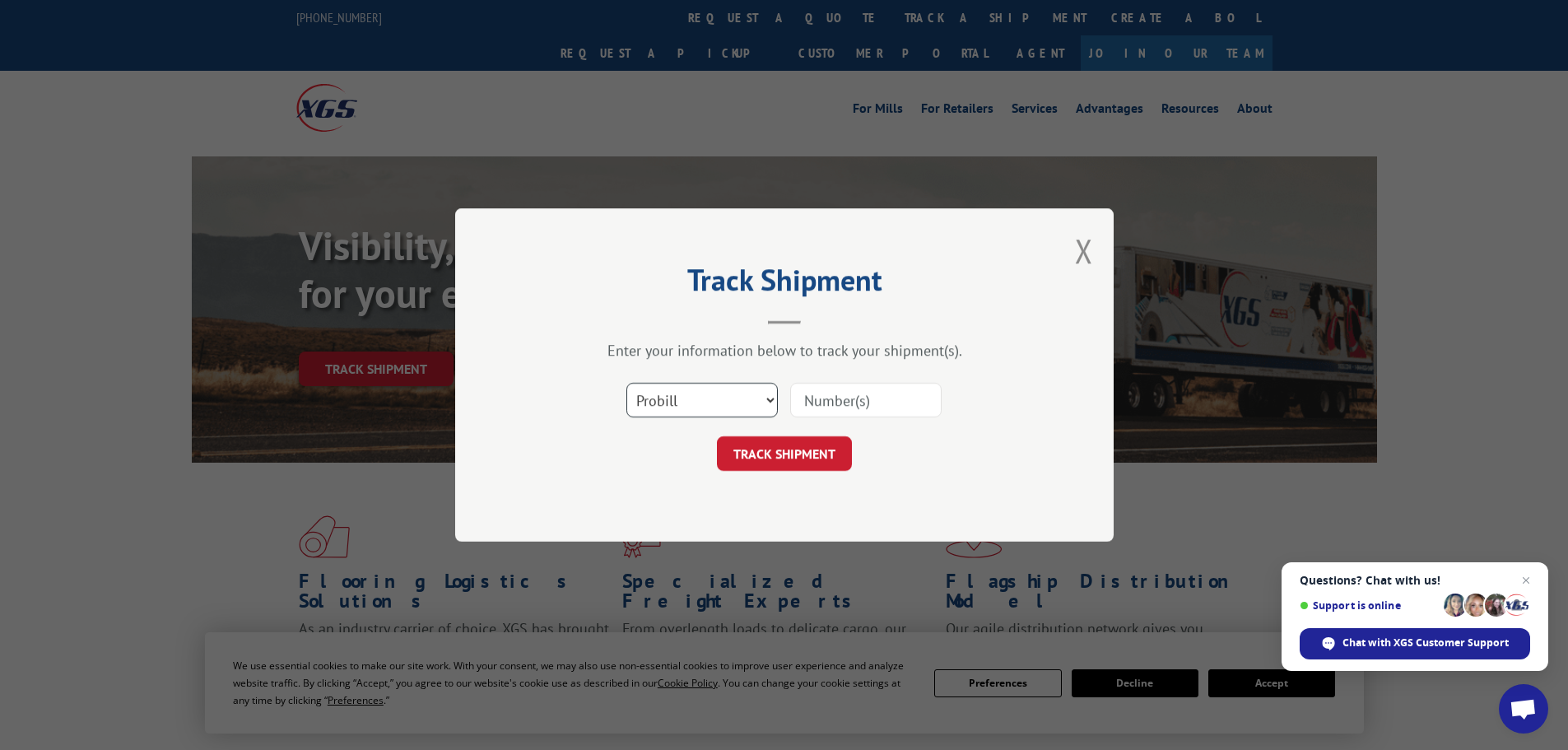
click at [694, 403] on select "Select category... Probill BOL PO" at bounding box center [702, 400] width 152 height 34
select select "bol"
click at [627, 383] on select "Select category... Probill BOL PO" at bounding box center [702, 400] width 152 height 34
click at [829, 402] on input at bounding box center [866, 400] width 152 height 34
paste input "5530883"
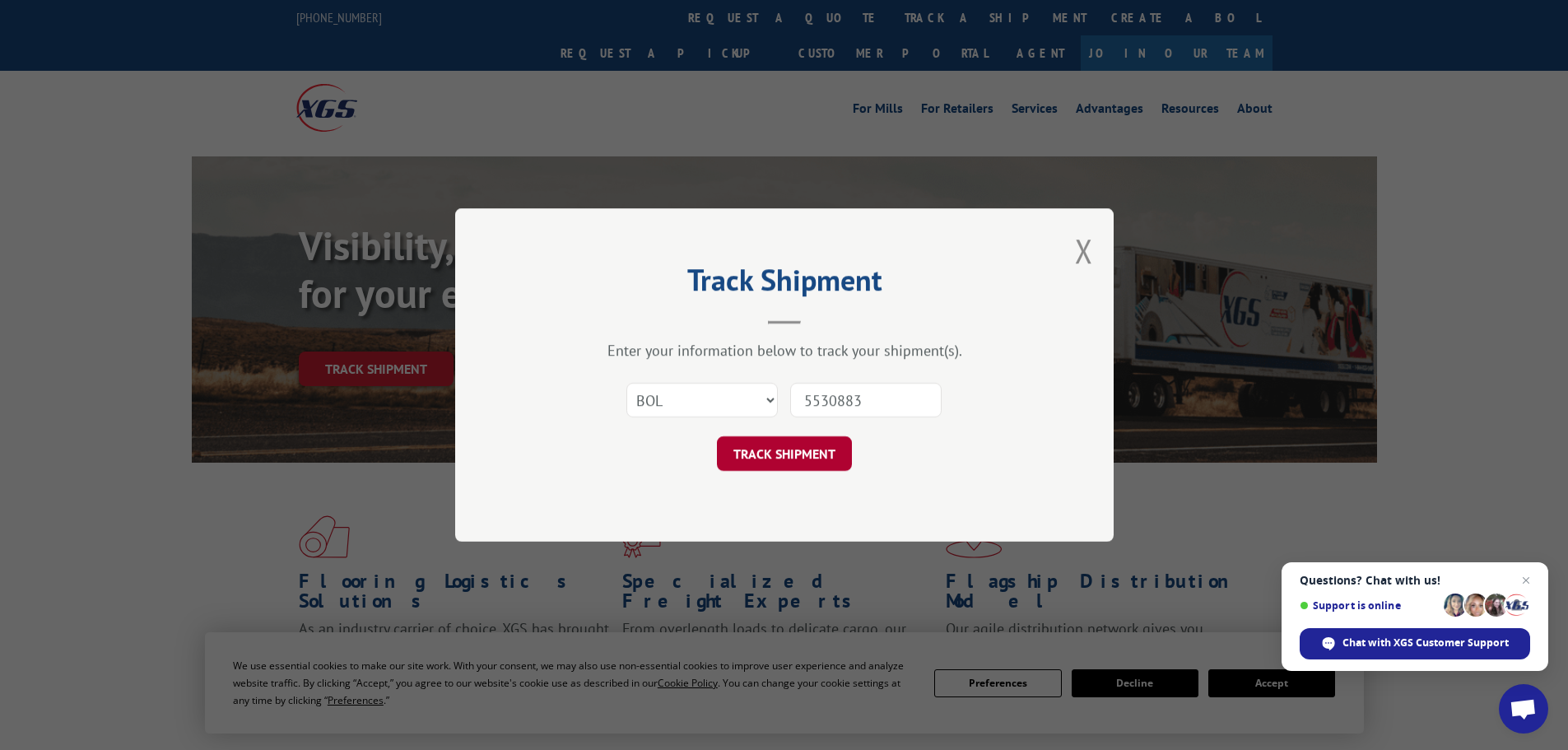
type input "5530883"
click at [774, 448] on button "TRACK SHIPMENT" at bounding box center [784, 453] width 135 height 34
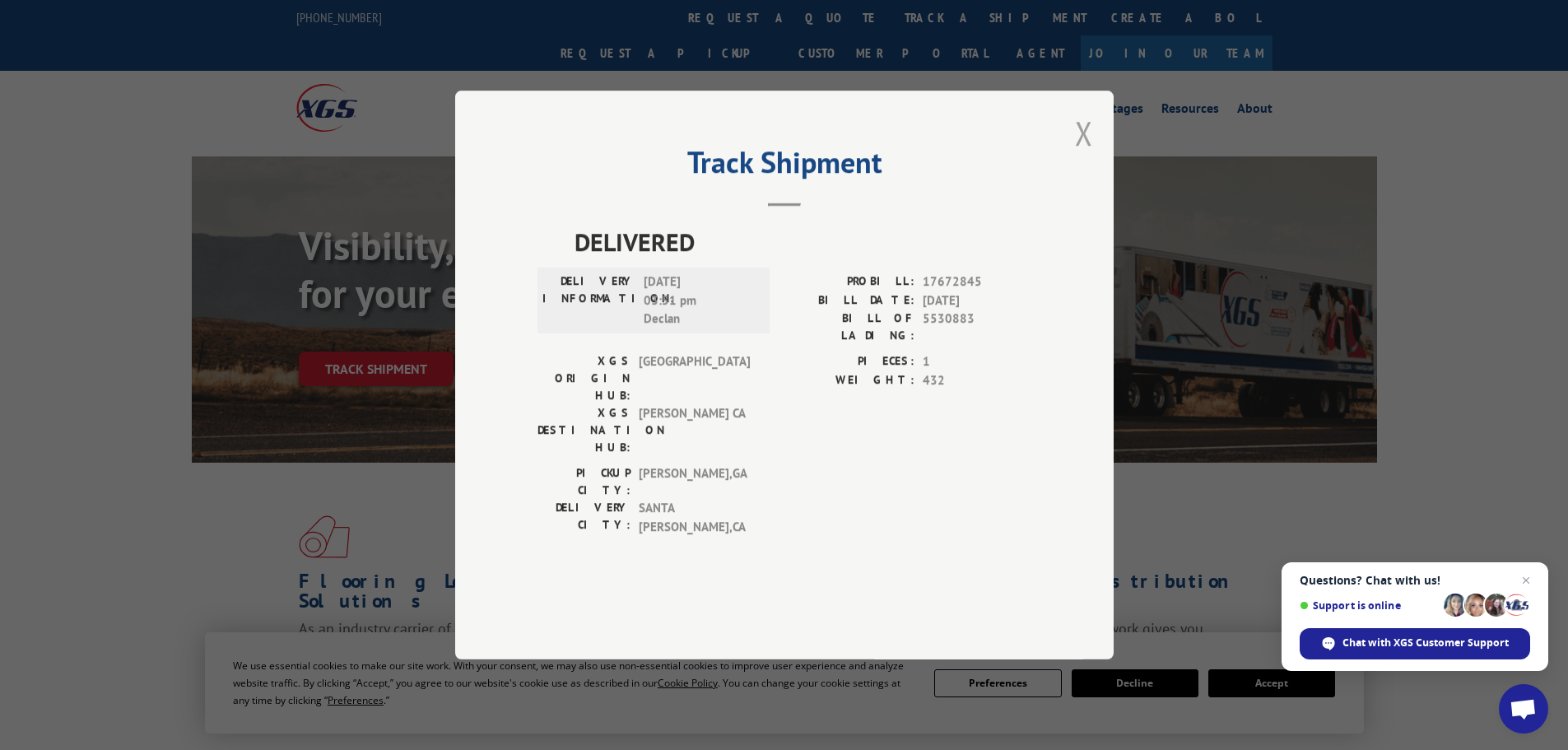
click at [1082, 155] on button "Close modal" at bounding box center [1084, 133] width 18 height 44
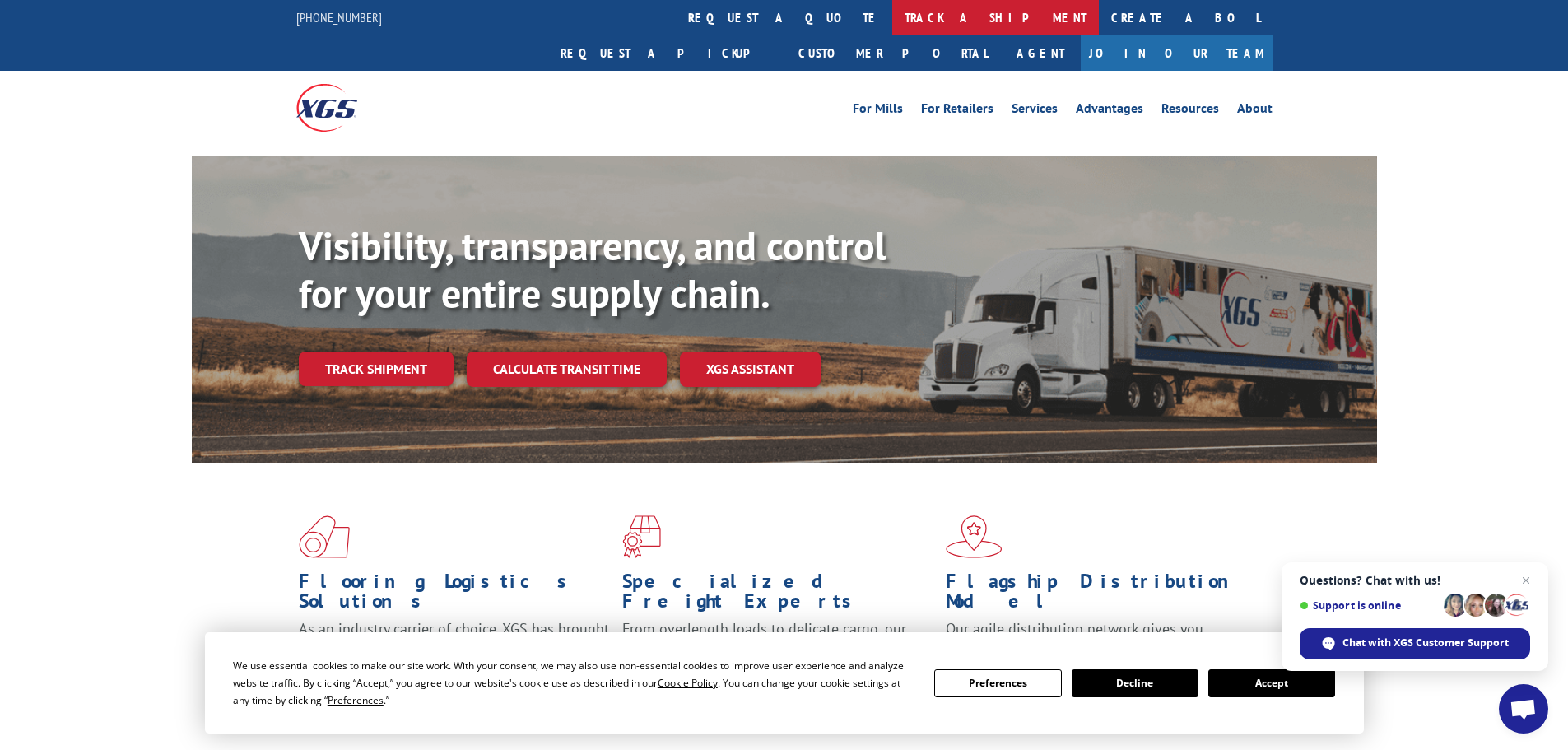
click at [892, 11] on link "track a shipment" at bounding box center [995, 17] width 207 height 35
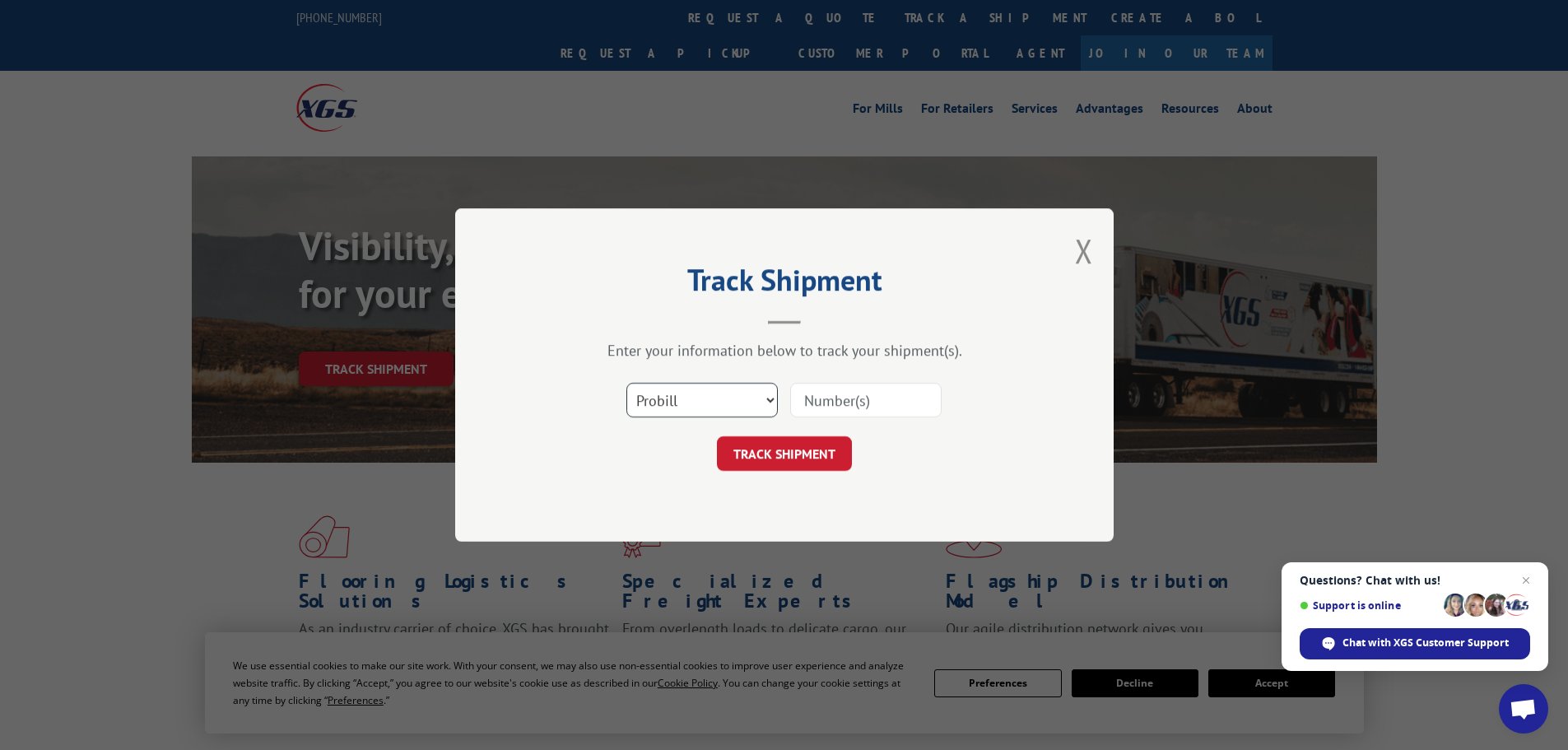
click at [665, 397] on select "Select category... Probill BOL PO" at bounding box center [702, 400] width 152 height 34
select select "bol"
click at [627, 383] on select "Select category... Probill BOL PO" at bounding box center [702, 400] width 152 height 34
click at [832, 400] on input at bounding box center [866, 400] width 152 height 34
paste input "5530721"
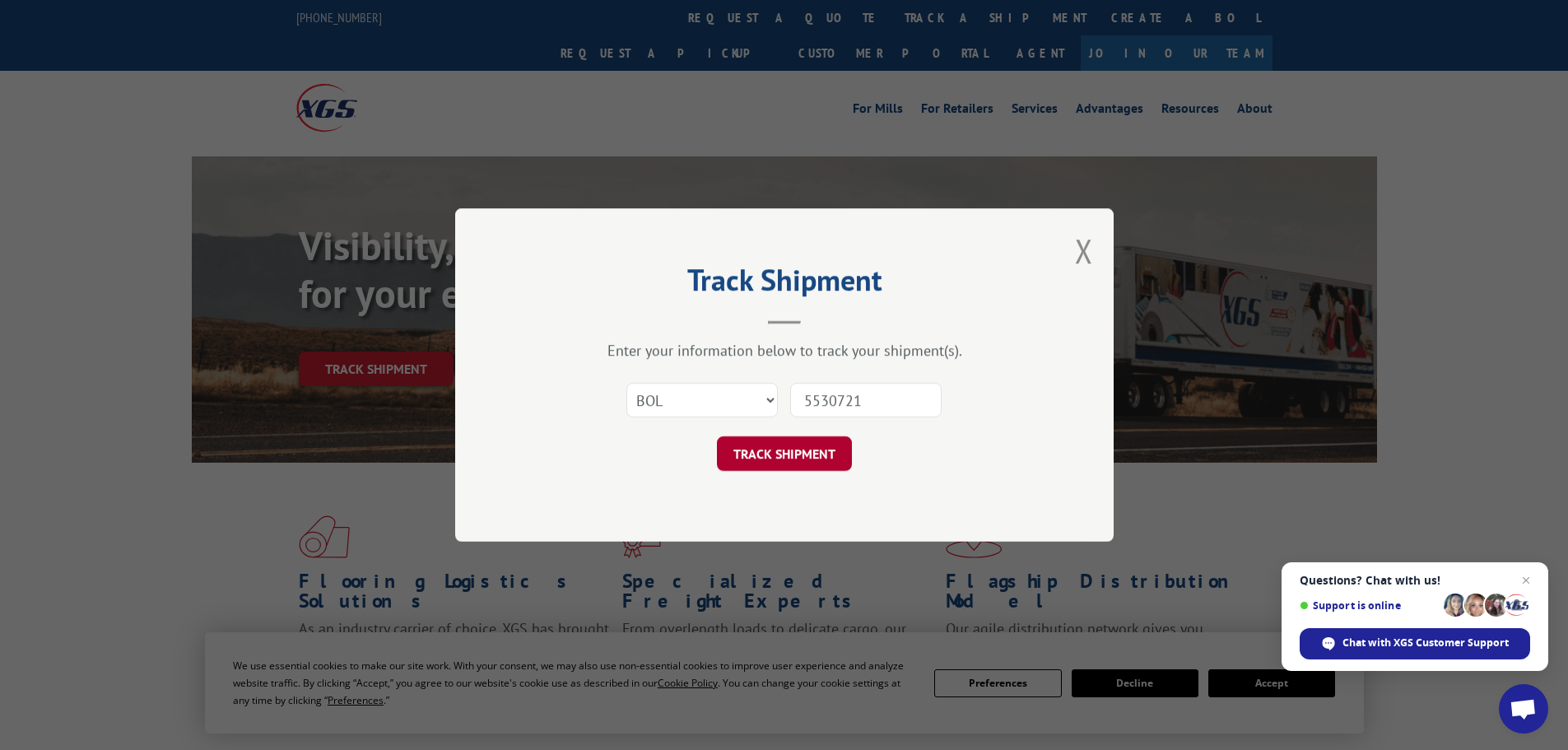
type input "5530721"
click at [775, 449] on button "TRACK SHIPMENT" at bounding box center [784, 453] width 135 height 34
